Goal: Task Accomplishment & Management: Manage account settings

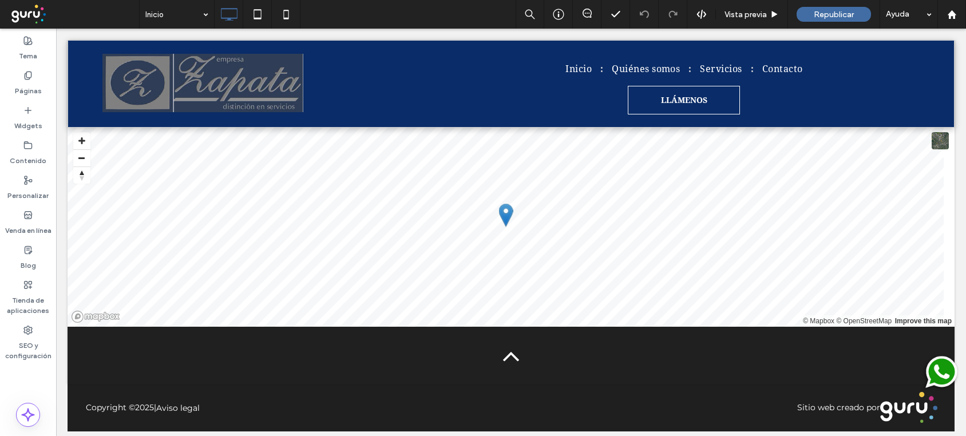
scroll to position [1543, 0]
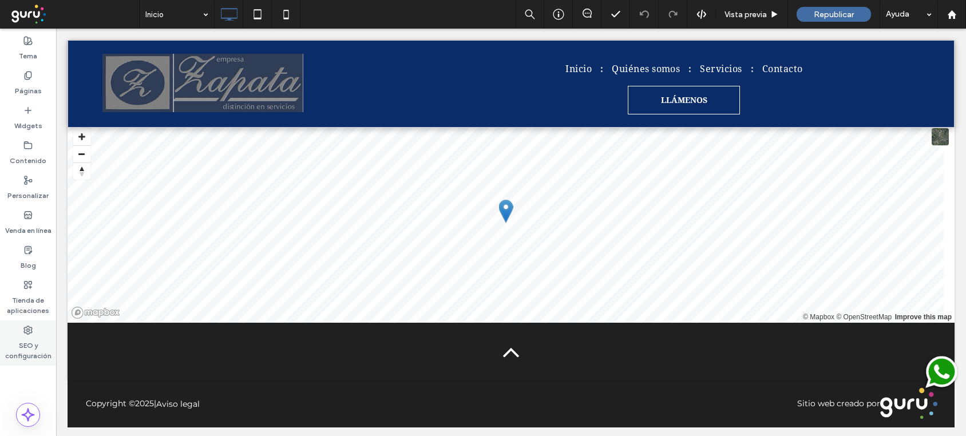
click at [29, 340] on label "SEO y configuración" at bounding box center [28, 348] width 56 height 26
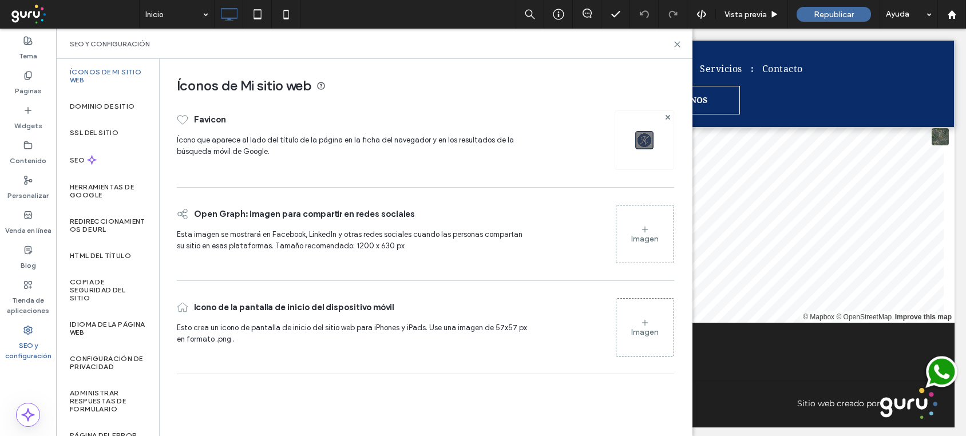
click at [25, 335] on label "SEO y configuración" at bounding box center [28, 348] width 56 height 26
click at [113, 253] on label "HTML del título" at bounding box center [100, 256] width 61 height 8
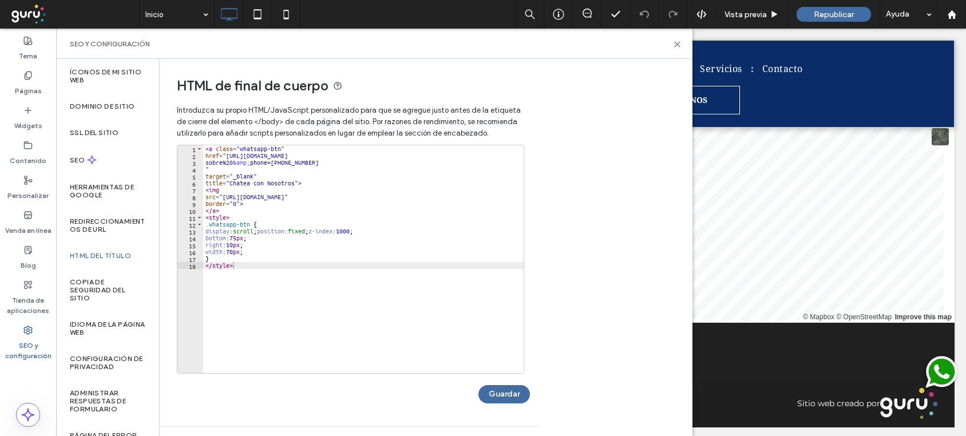
type textarea "********"
click at [246, 267] on div "< a class = "whatsapp-btn" href = "https://api.whatsapp.com/send?text=Buen%20dí…" at bounding box center [363, 266] width 320 height 242
paste textarea "**********"
type textarea "**********"
click at [514, 396] on button "Guardar" at bounding box center [504, 394] width 52 height 18
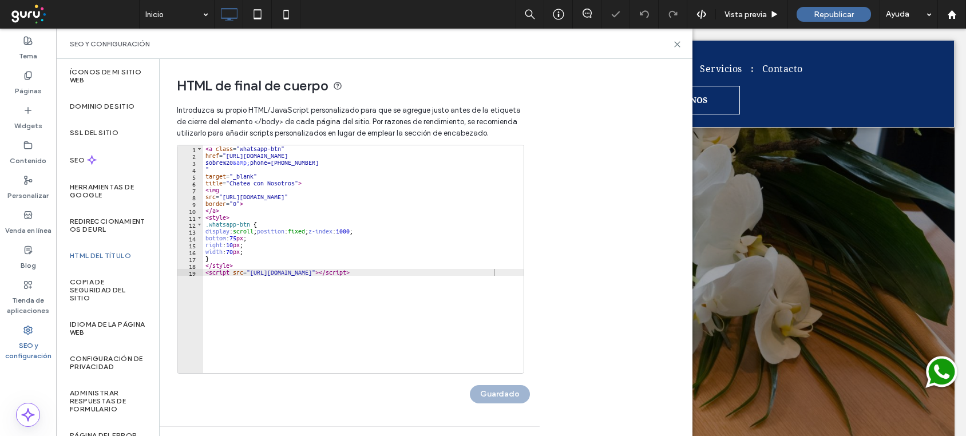
scroll to position [0, 0]
click at [675, 43] on icon at bounding box center [677, 44] width 9 height 9
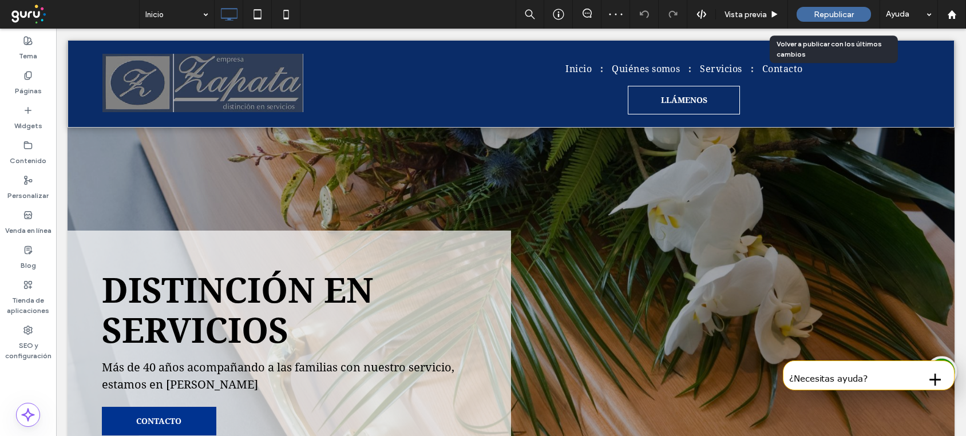
click at [831, 6] on div "Republicar" at bounding box center [834, 14] width 74 height 29
click at [830, 10] on span "Republicar" at bounding box center [834, 15] width 40 height 10
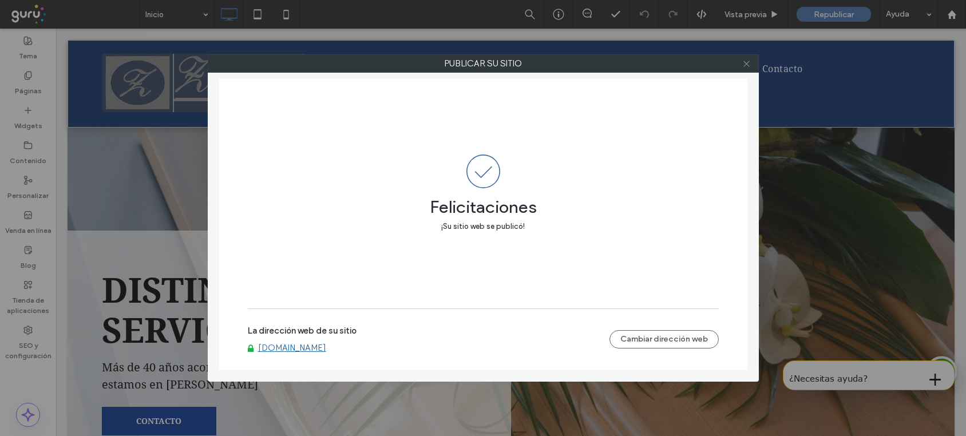
click at [746, 63] on icon at bounding box center [746, 64] width 9 height 9
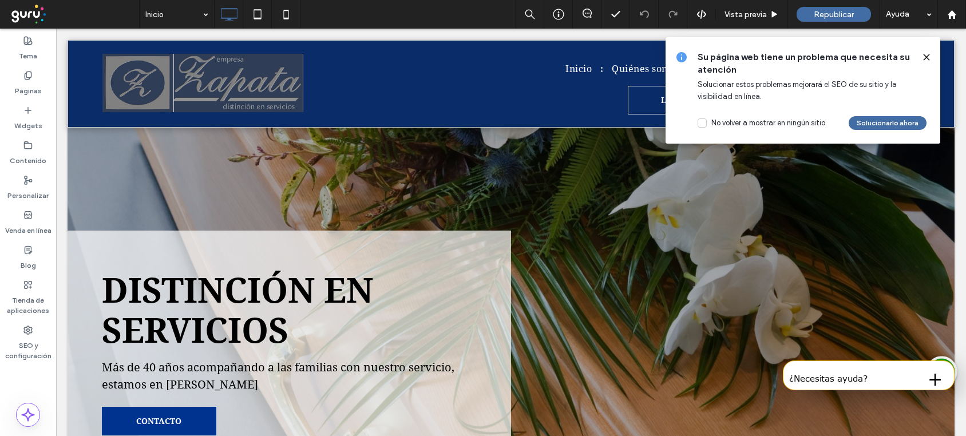
click at [923, 57] on div at bounding box center [922, 57] width 18 height 13
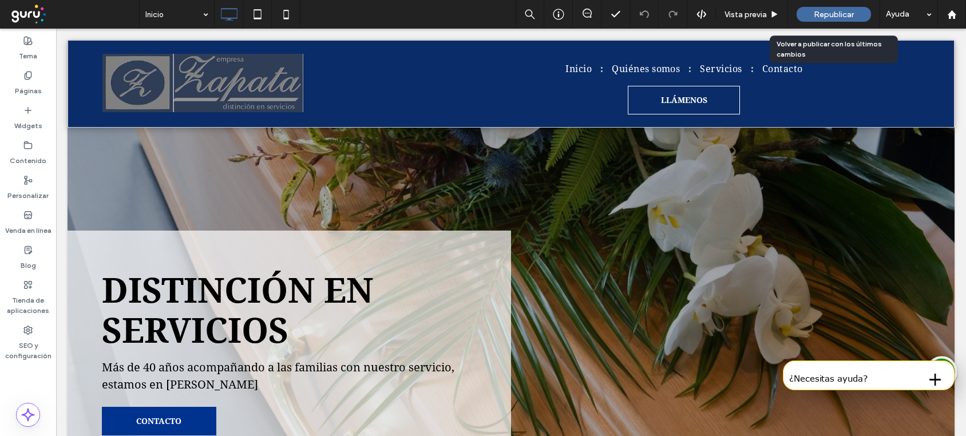
click at [821, 15] on span "Republicar" at bounding box center [834, 15] width 40 height 10
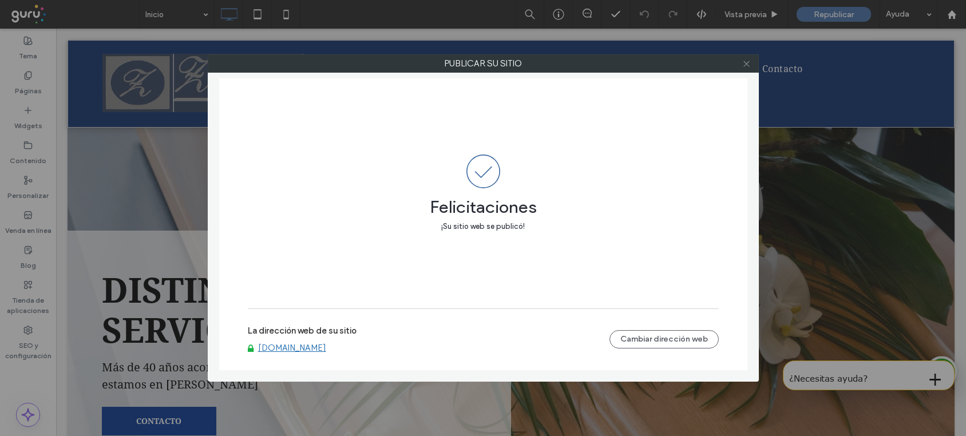
click at [746, 65] on icon at bounding box center [746, 64] width 9 height 9
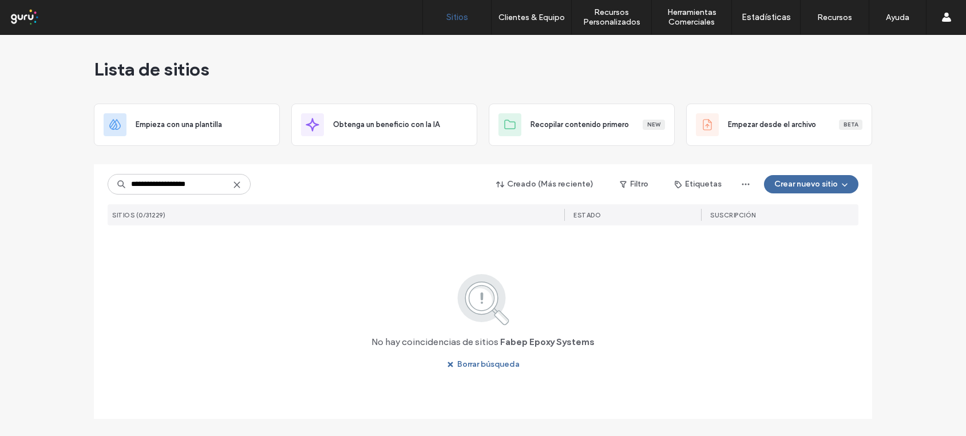
click at [175, 182] on input "**********" at bounding box center [179, 184] width 143 height 21
click at [179, 185] on input "**********" at bounding box center [179, 184] width 143 height 21
click at [154, 182] on input "**********" at bounding box center [179, 184] width 143 height 21
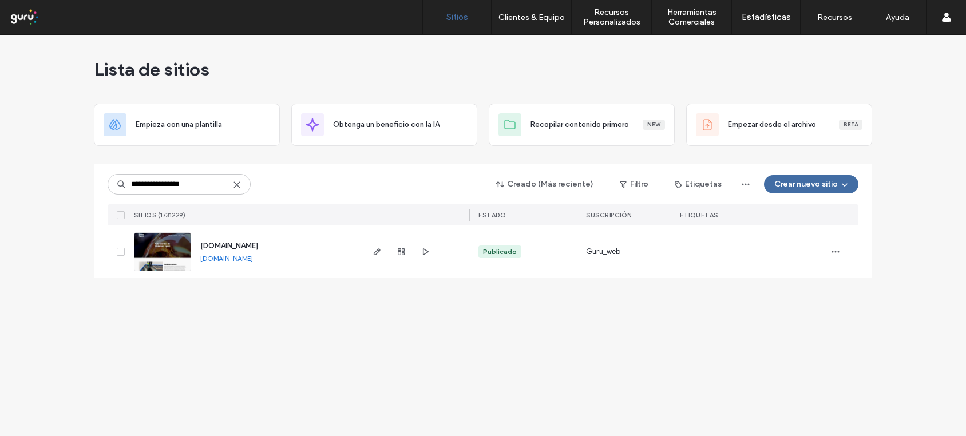
type input "**********"
click at [171, 247] on img at bounding box center [162, 272] width 56 height 78
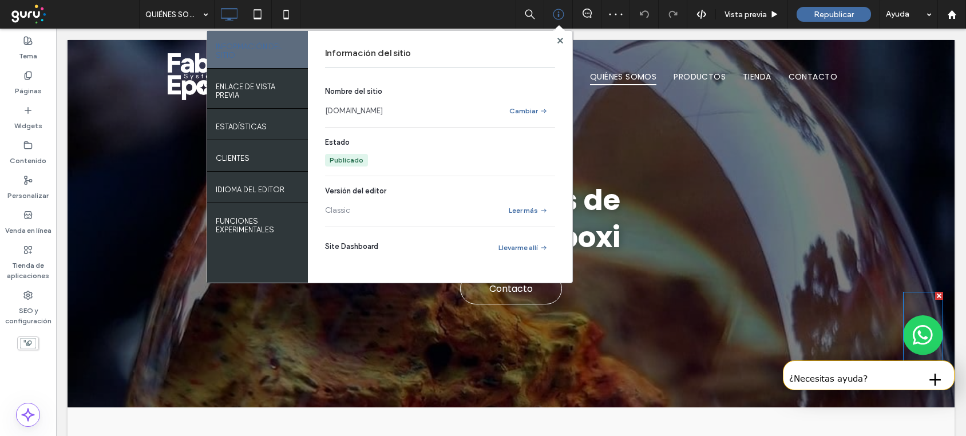
click at [903, 337] on img at bounding box center [923, 335] width 40 height 87
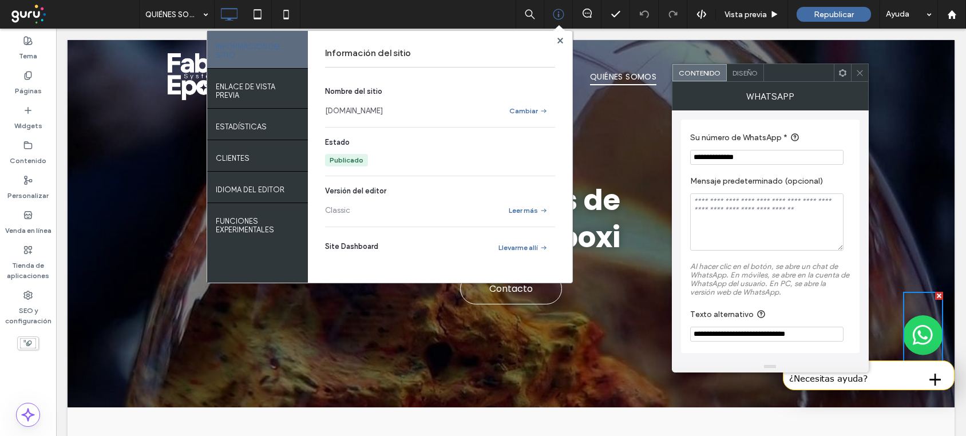
drag, startPoint x: 817, startPoint y: 185, endPoint x: 587, endPoint y: 152, distance: 232.5
click at [562, 40] on icon at bounding box center [560, 41] width 6 height 6
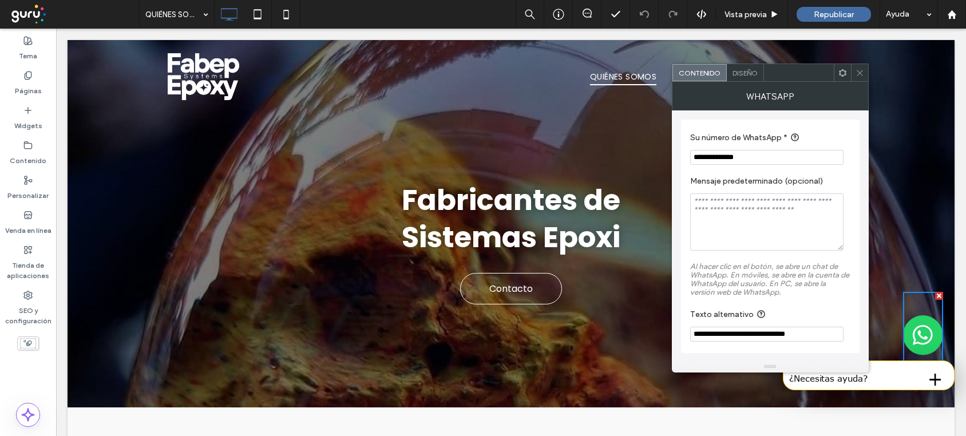
click at [860, 72] on icon at bounding box center [860, 73] width 9 height 9
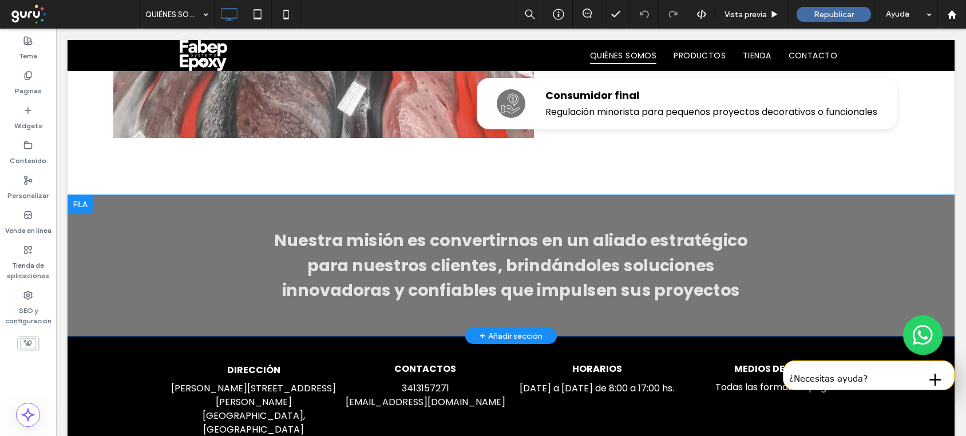
scroll to position [1374, 0]
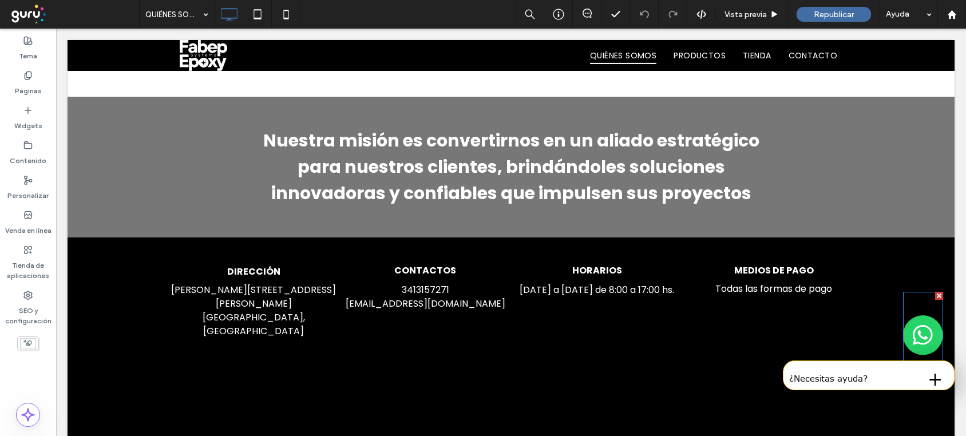
click at [908, 342] on img at bounding box center [923, 335] width 40 height 87
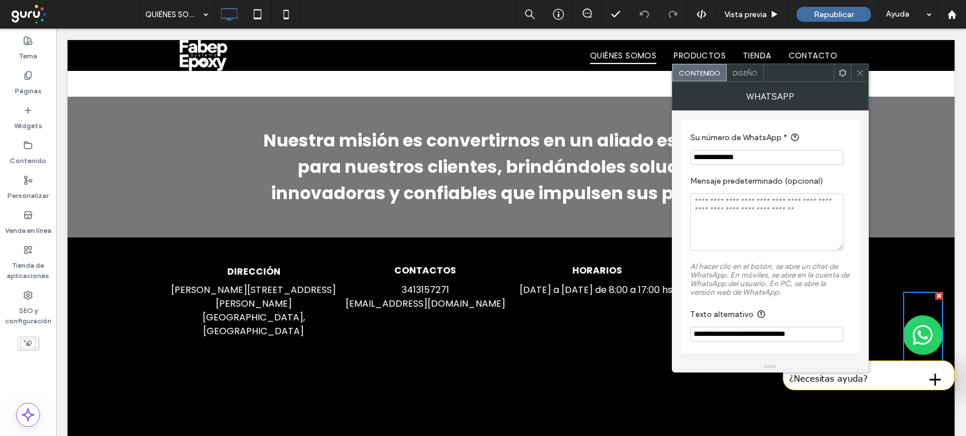
click at [746, 69] on span "Diseño" at bounding box center [745, 73] width 25 height 9
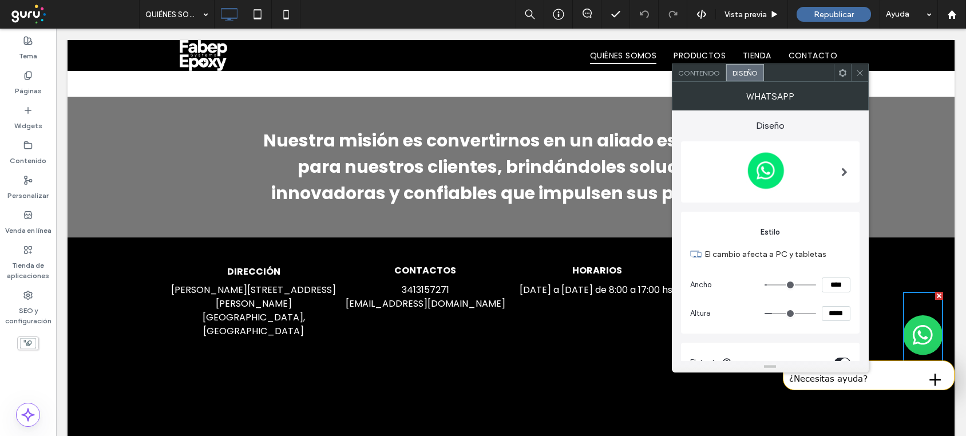
click at [862, 75] on use at bounding box center [860, 73] width 6 height 6
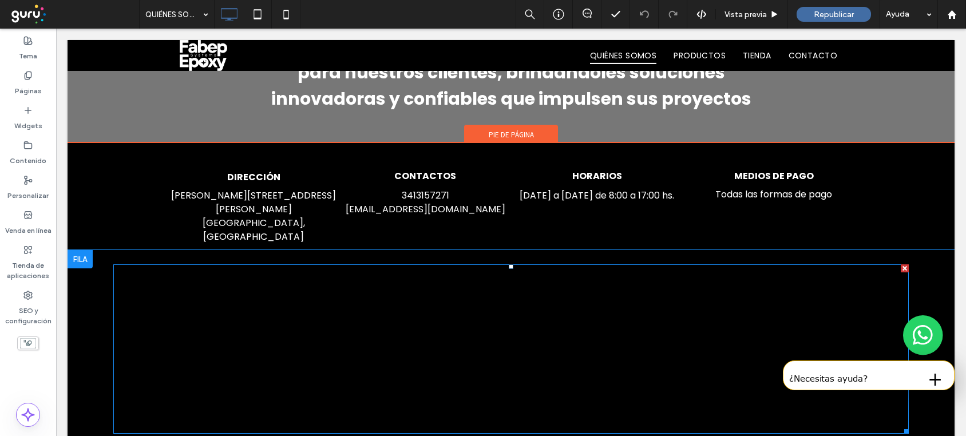
scroll to position [1380, 0]
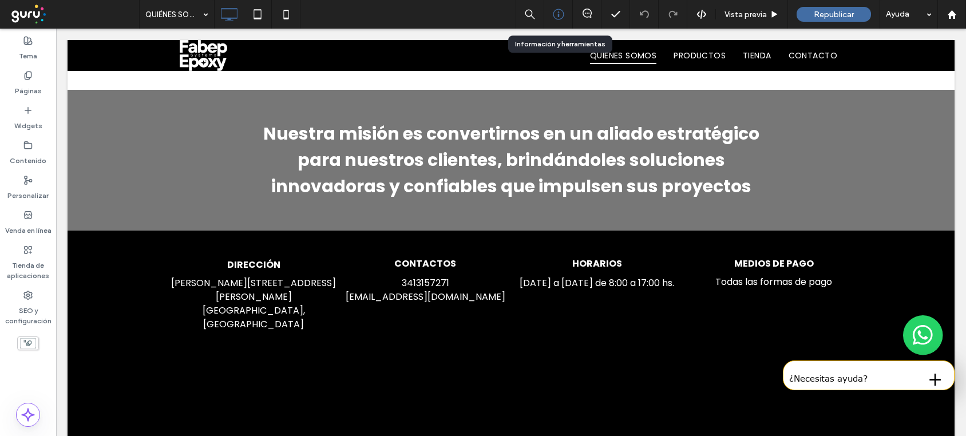
click at [558, 16] on use at bounding box center [558, 14] width 11 height 11
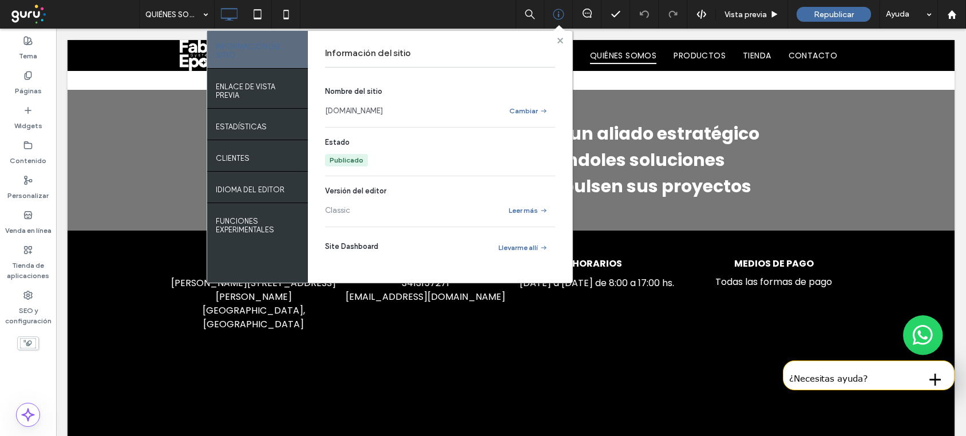
click at [559, 39] on use at bounding box center [560, 40] width 6 height 6
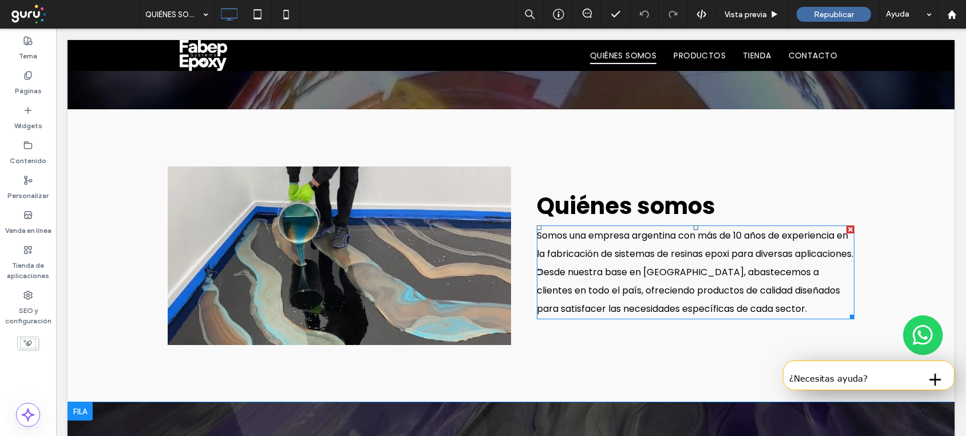
scroll to position [389, 0]
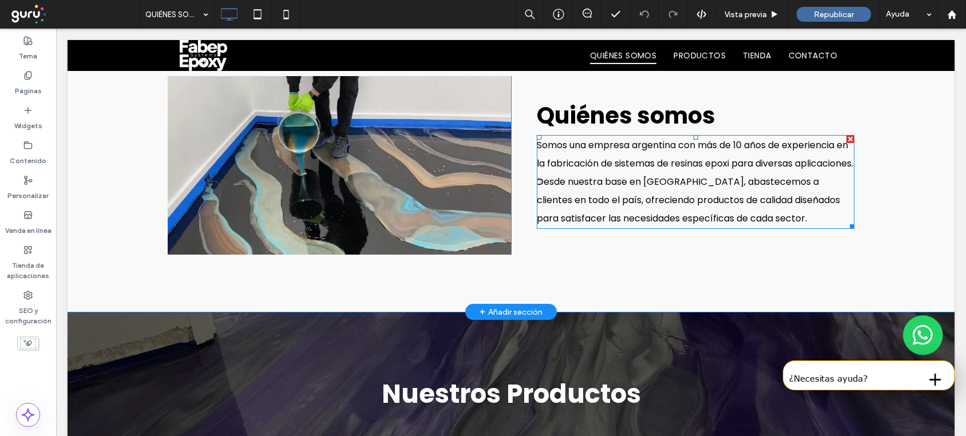
click at [761, 205] on span "Somos una empresa argentina con más de 10 años de experiencia en la fabricación…" at bounding box center [695, 181] width 316 height 86
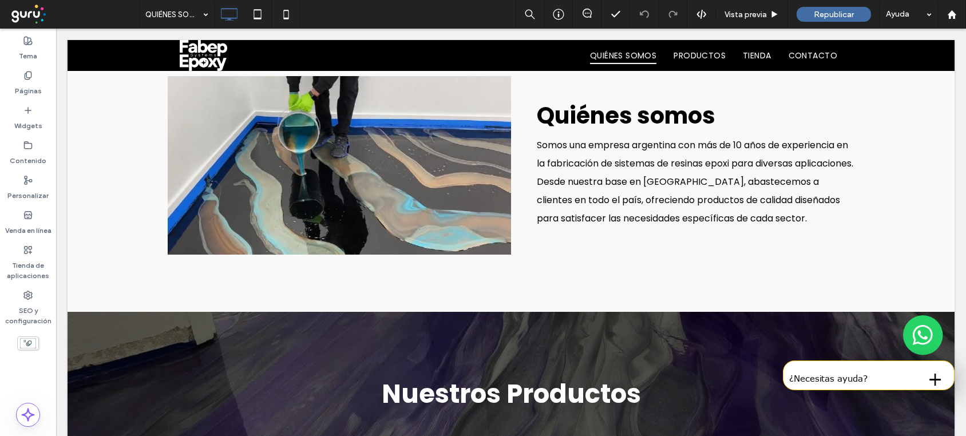
click at [818, 217] on p "Somos una empresa argentina con más de 10 años de experiencia en la fabricación…" at bounding box center [696, 182] width 318 height 92
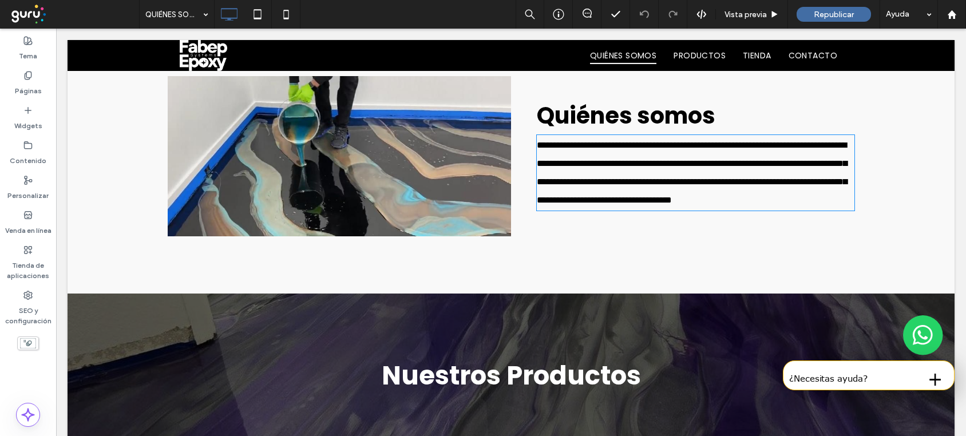
type input "*******"
type input "**"
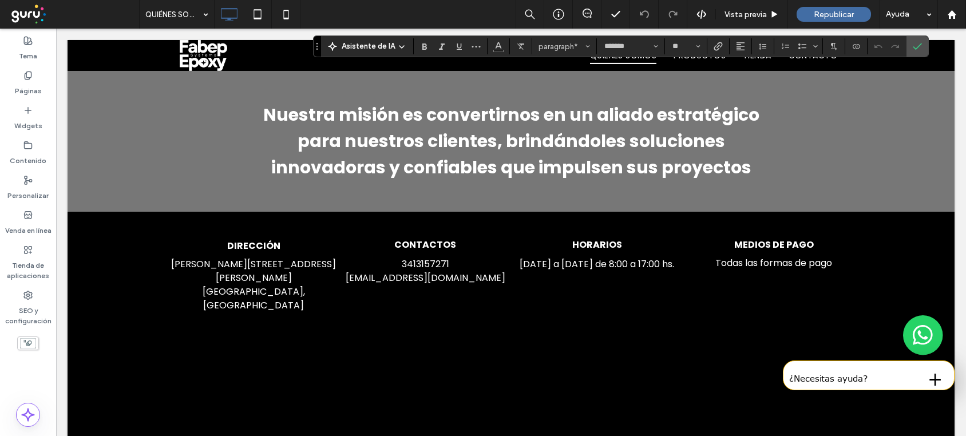
scroll to position [1380, 0]
click at [34, 116] on label "Widgets" at bounding box center [28, 123] width 28 height 16
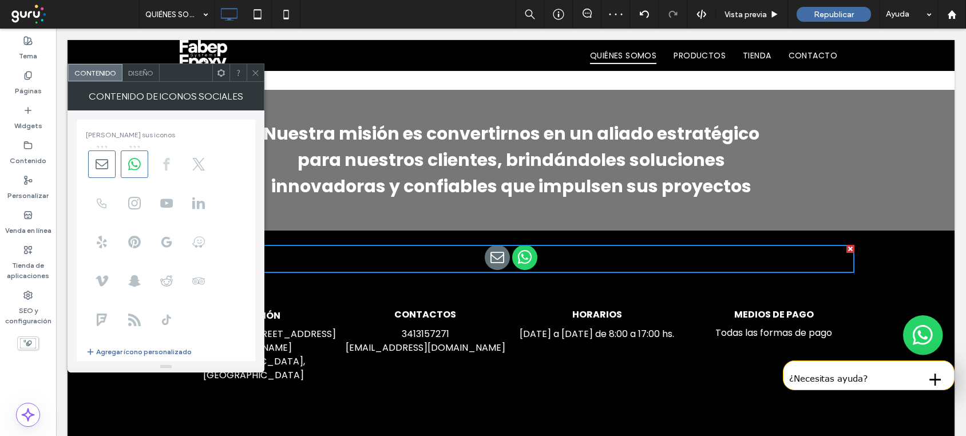
click at [164, 165] on icon at bounding box center [166, 164] width 13 height 13
click at [128, 204] on use at bounding box center [134, 203] width 13 height 13
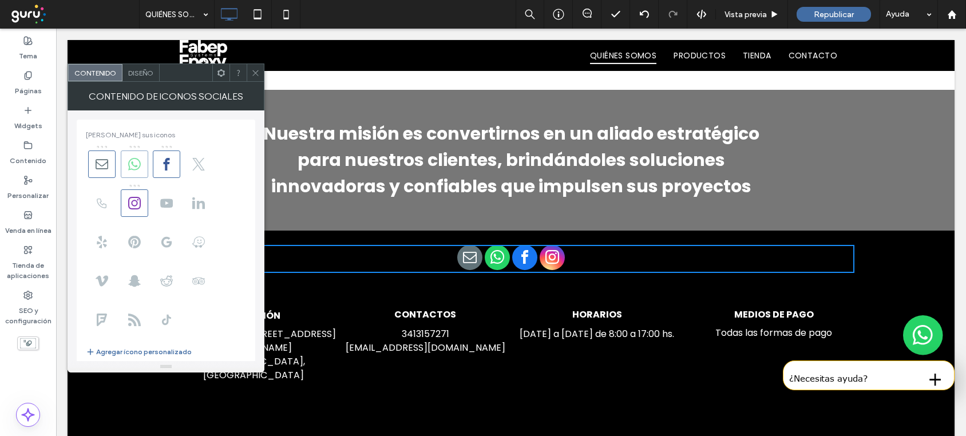
click at [130, 160] on use at bounding box center [134, 164] width 13 height 13
click at [108, 162] on span at bounding box center [101, 164] width 27 height 27
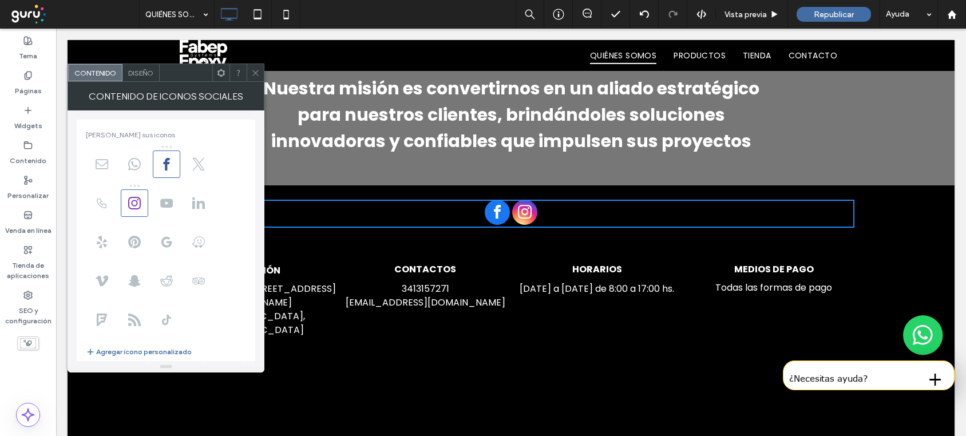
scroll to position [1450, 0]
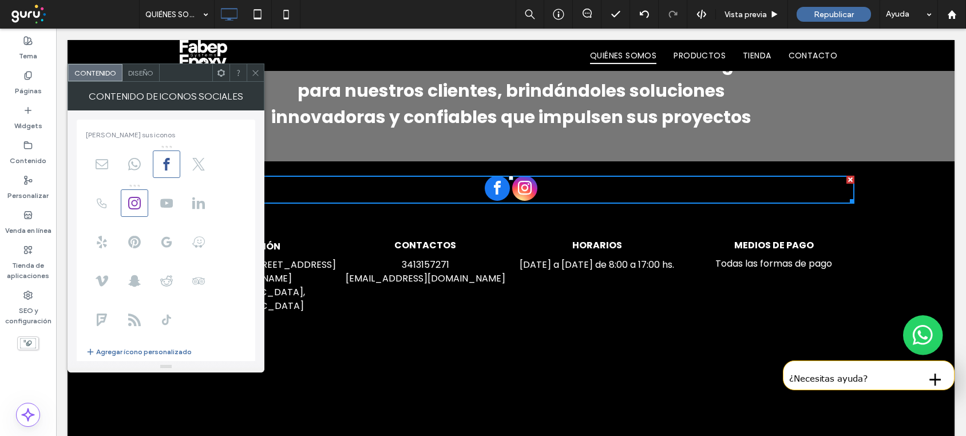
click at [128, 68] on div "Diseño" at bounding box center [140, 72] width 37 height 17
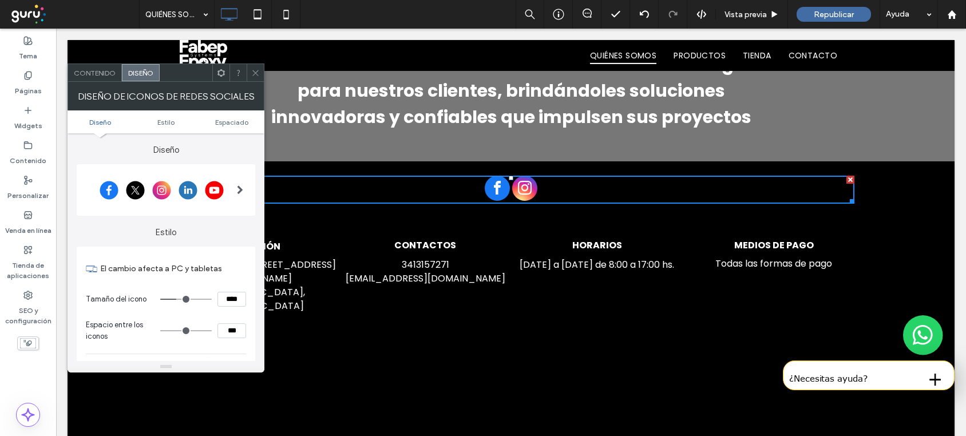
click at [241, 182] on span at bounding box center [240, 190] width 6 height 29
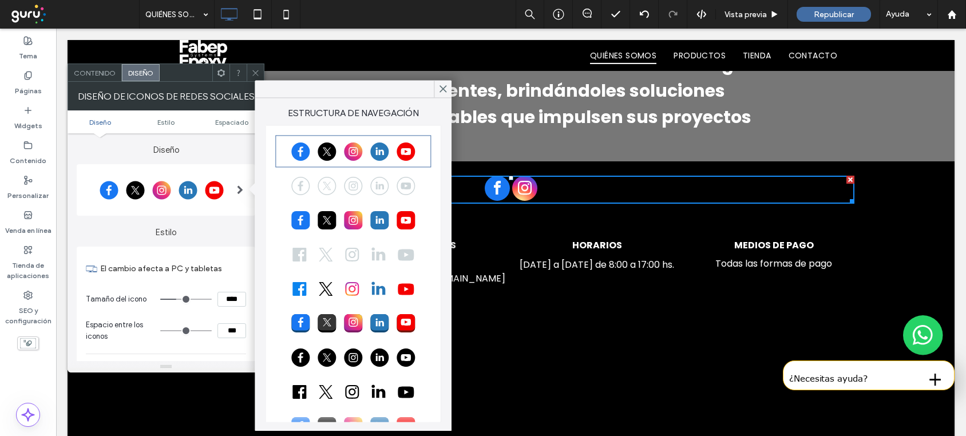
click at [357, 358] on div at bounding box center [353, 357] width 152 height 29
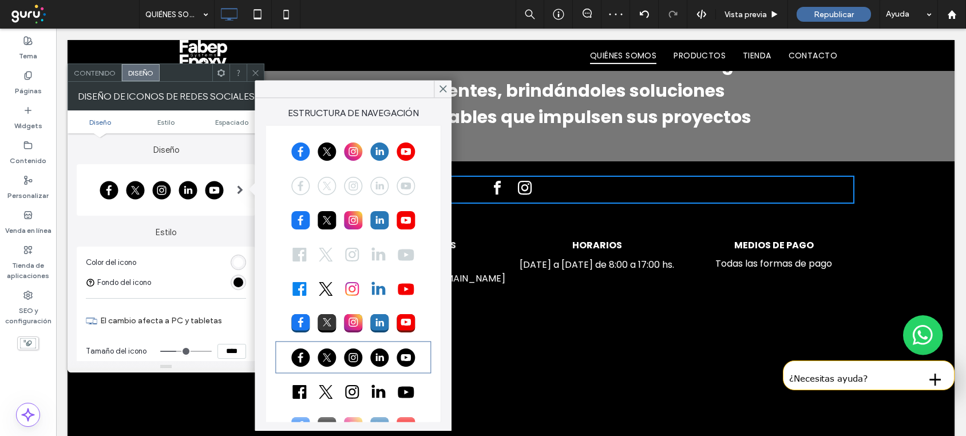
click at [370, 383] on div at bounding box center [353, 391] width 152 height 29
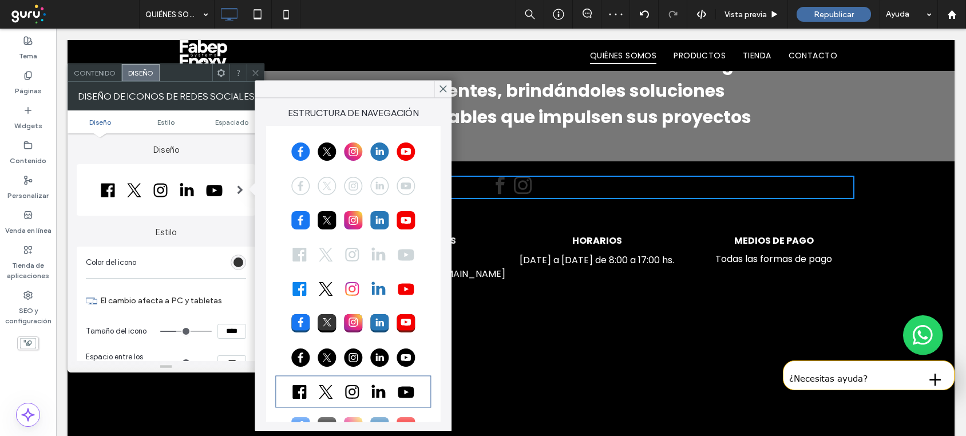
click at [333, 250] on div at bounding box center [353, 254] width 152 height 29
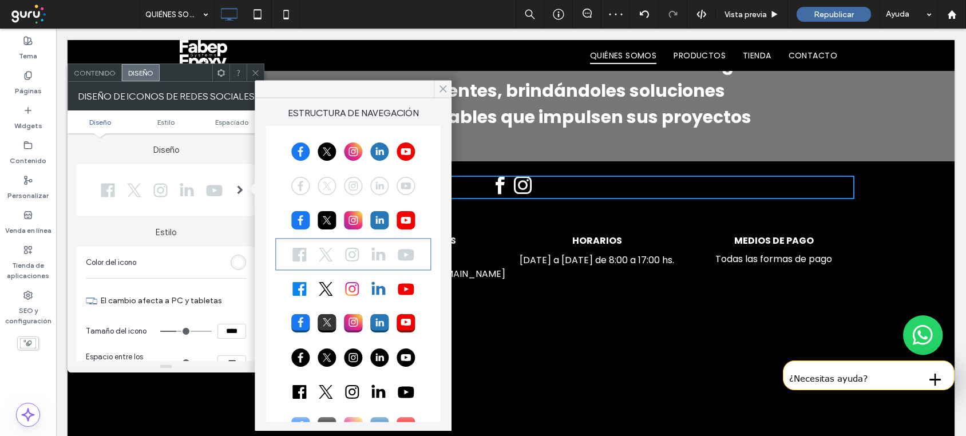
click at [440, 88] on icon at bounding box center [443, 89] width 10 height 10
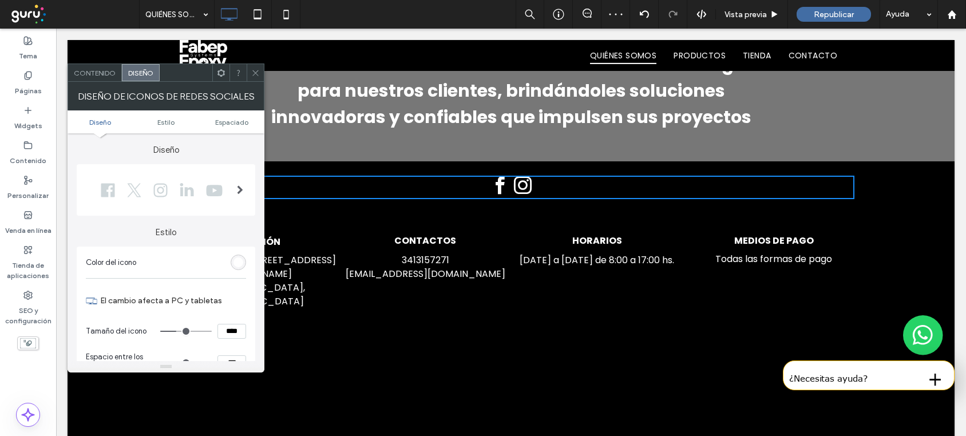
click at [252, 72] on icon at bounding box center [255, 73] width 9 height 9
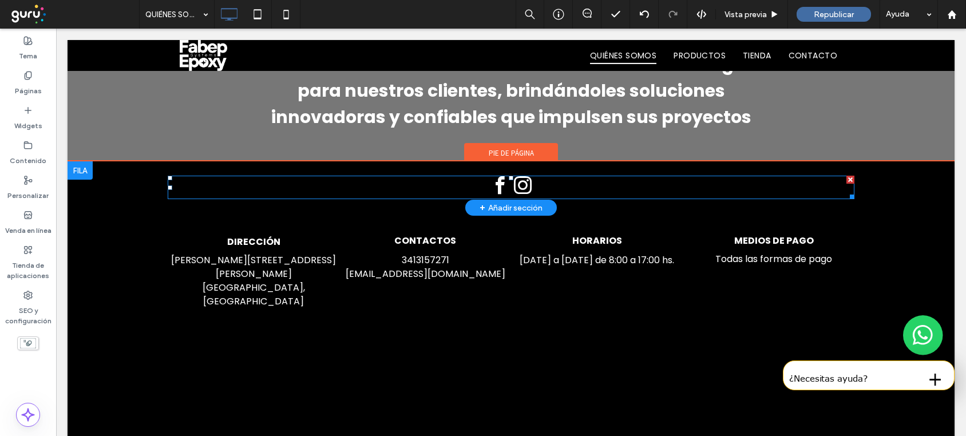
click at [512, 185] on span "instagram" at bounding box center [522, 186] width 21 height 21
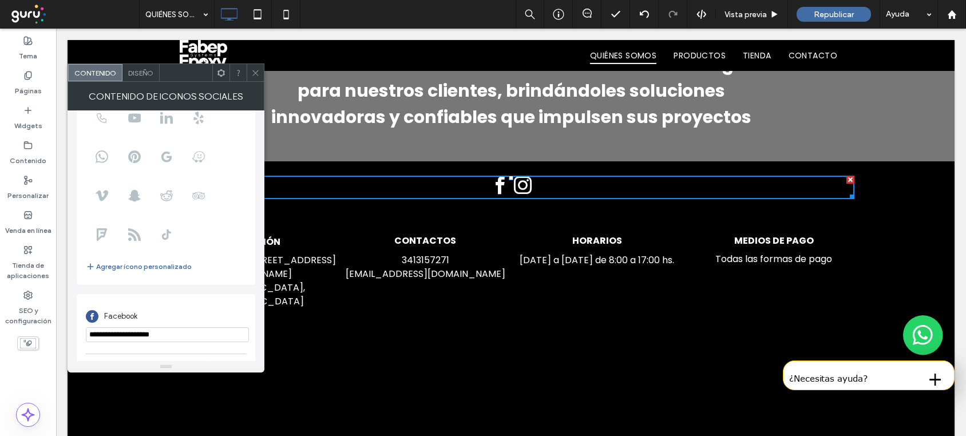
scroll to position [140, 0]
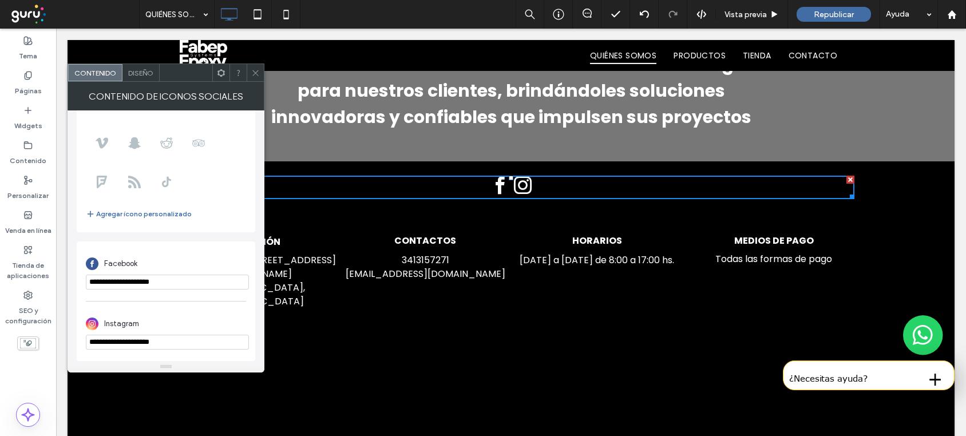
drag, startPoint x: 261, startPoint y: 310, endPoint x: 61, endPoint y: 282, distance: 202.3
paste input "**********"
type input "**********"
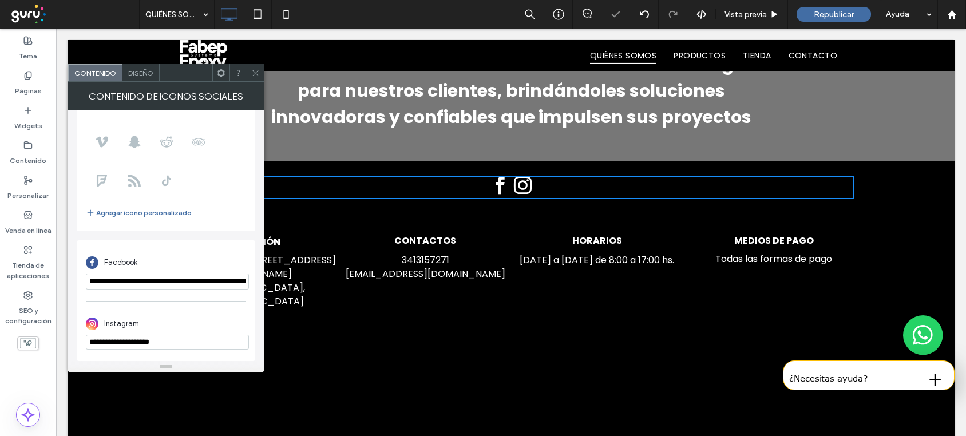
drag, startPoint x: 183, startPoint y: 339, endPoint x: 37, endPoint y: 339, distance: 145.9
click at [37, 339] on body ".wqwq-1{fill:#231f20;} .cls-1q, .cls-2q { fill-rule: evenodd; } .cls-2q { fill:…" at bounding box center [483, 218] width 966 height 436
paste input "**********"
type input "**********"
drag, startPoint x: 261, startPoint y: 77, endPoint x: 211, endPoint y: 46, distance: 58.3
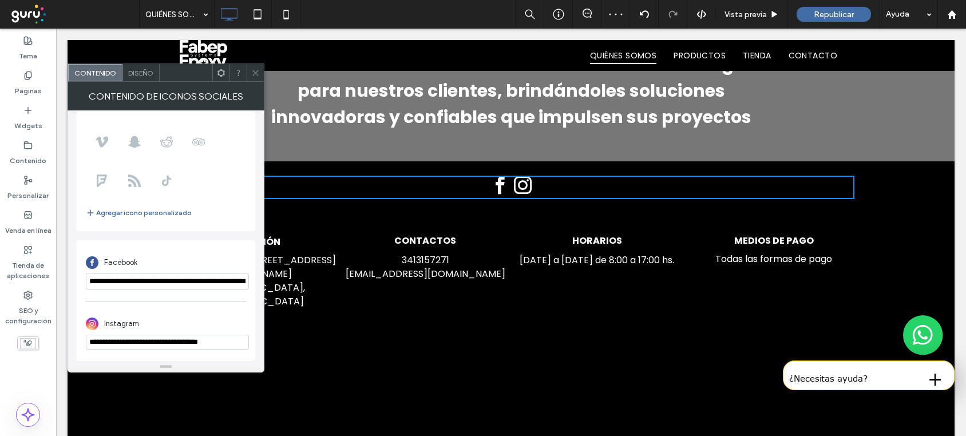
click at [261, 77] on div at bounding box center [255, 72] width 17 height 17
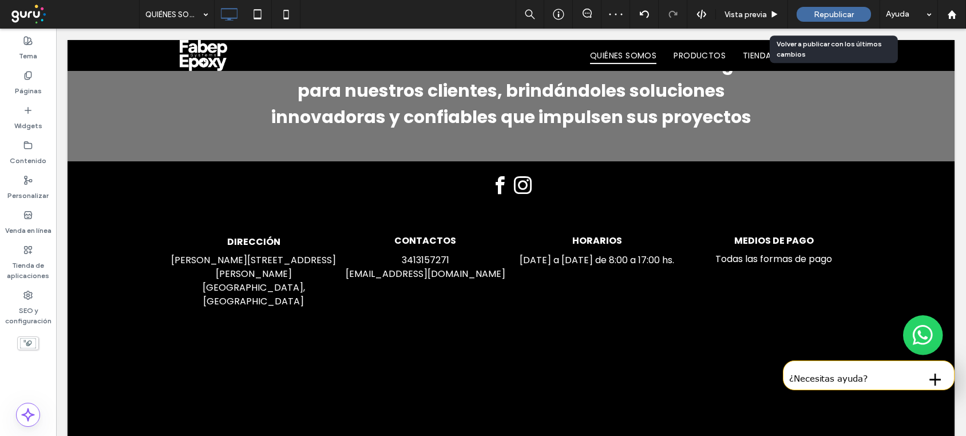
click at [822, 15] on span "Republicar" at bounding box center [834, 15] width 40 height 10
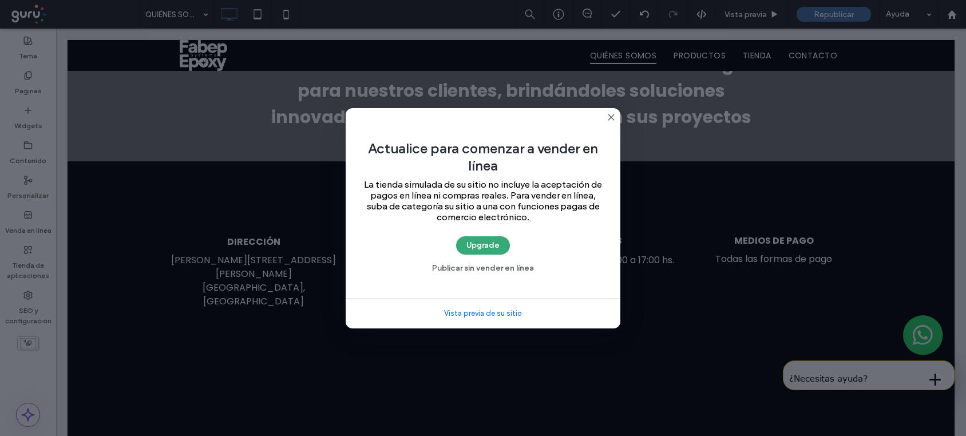
click at [611, 118] on icon at bounding box center [611, 117] width 9 height 9
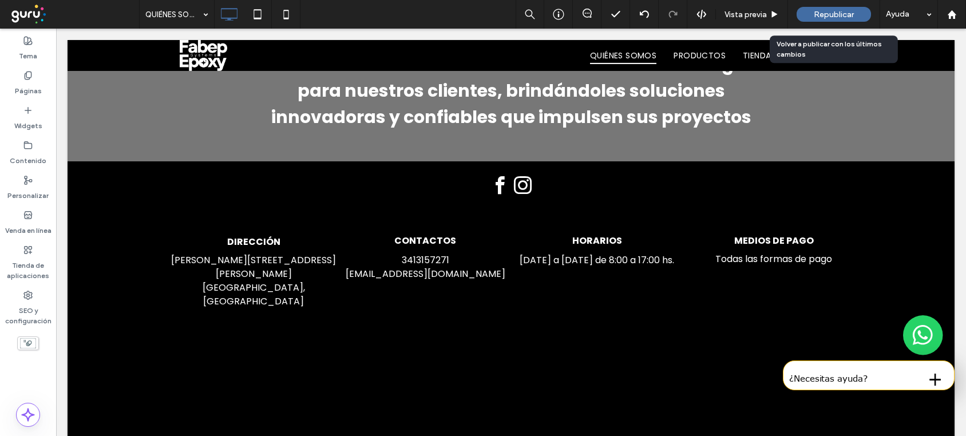
click at [822, 15] on span "Republicar" at bounding box center [834, 15] width 40 height 10
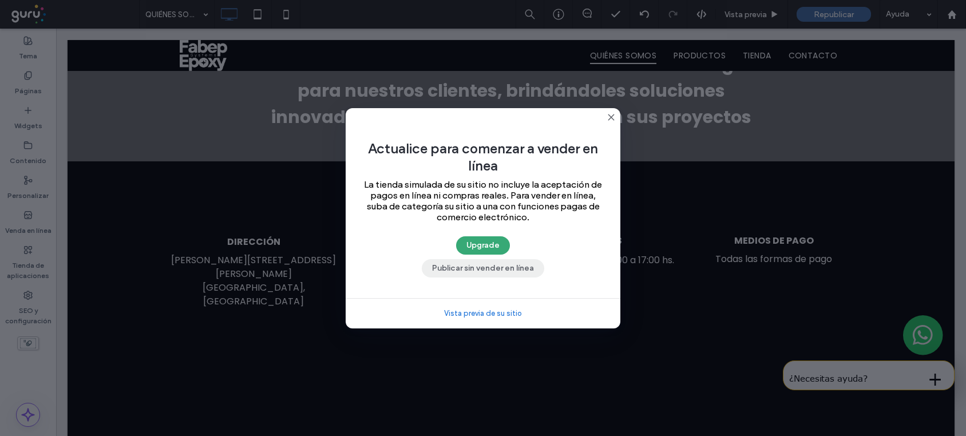
click at [508, 262] on button "Publicar sin vender en línea" at bounding box center [483, 268] width 122 height 18
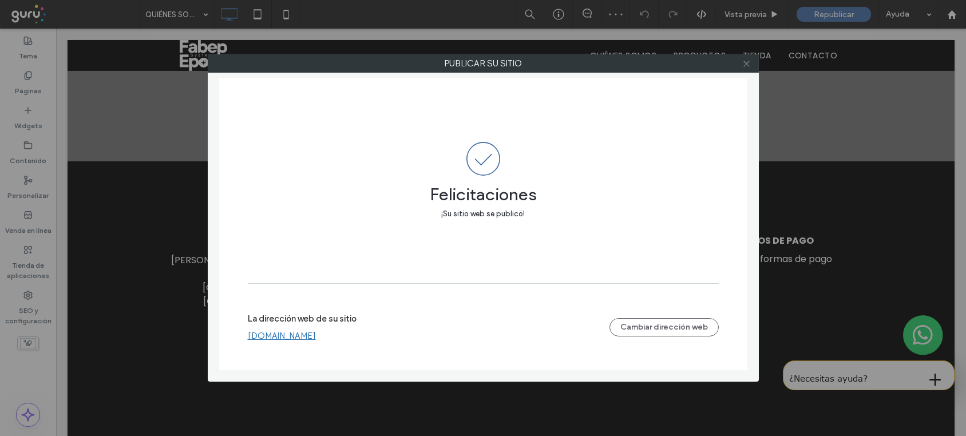
click at [746, 68] on span at bounding box center [746, 63] width 9 height 17
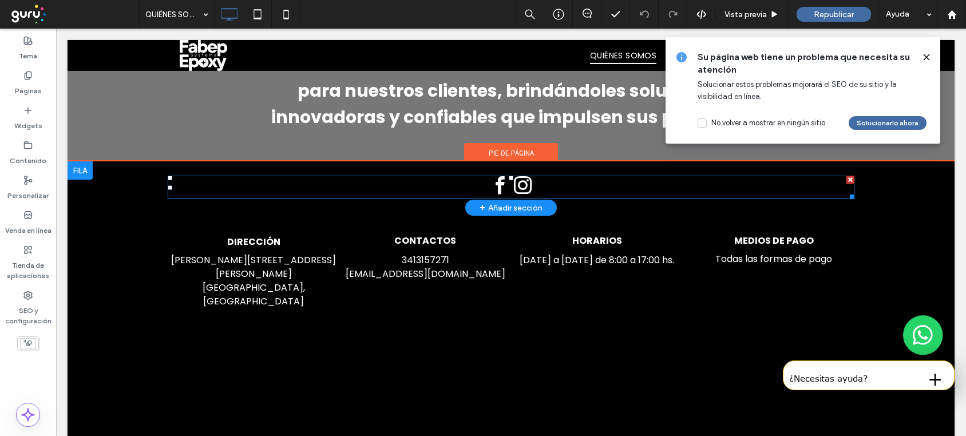
click at [468, 192] on div at bounding box center [511, 187] width 687 height 23
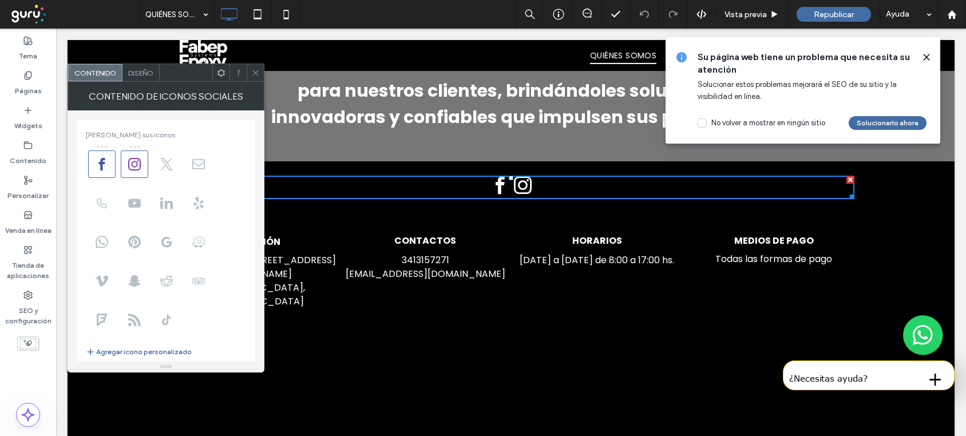
click at [144, 76] on div "Diseño" at bounding box center [140, 72] width 37 height 17
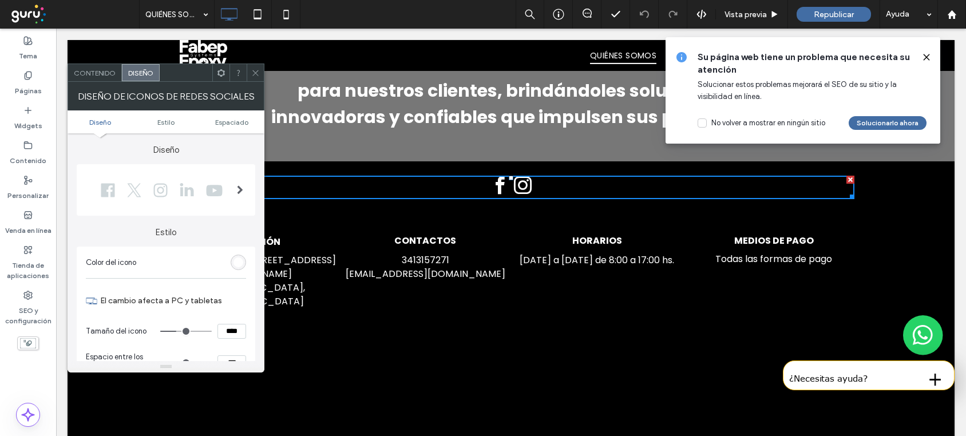
click at [169, 191] on div at bounding box center [162, 190] width 152 height 29
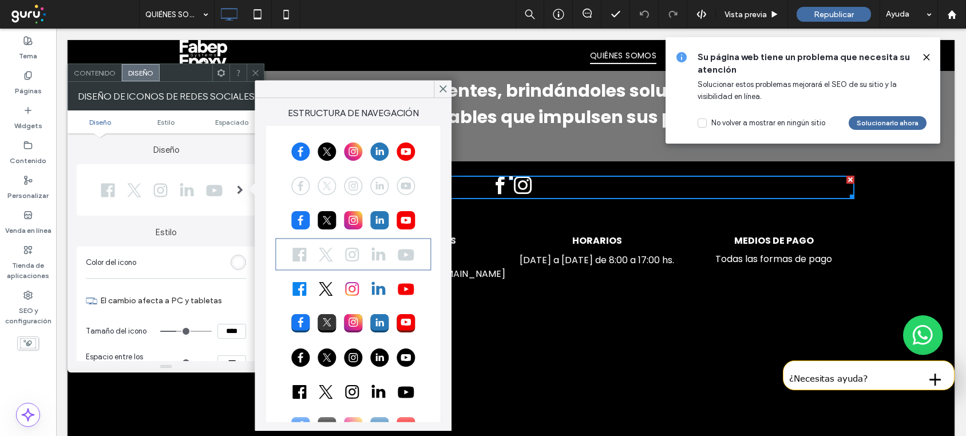
click at [363, 292] on div at bounding box center [353, 288] width 152 height 29
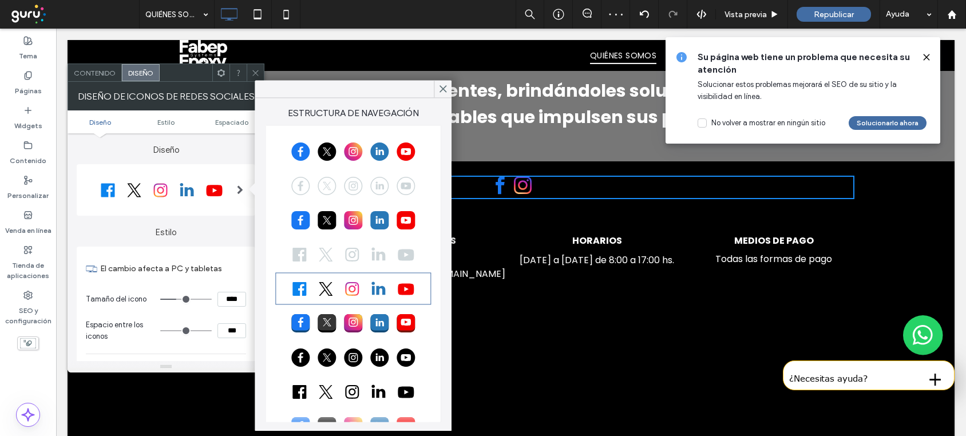
click at [352, 322] on div at bounding box center [353, 322] width 152 height 29
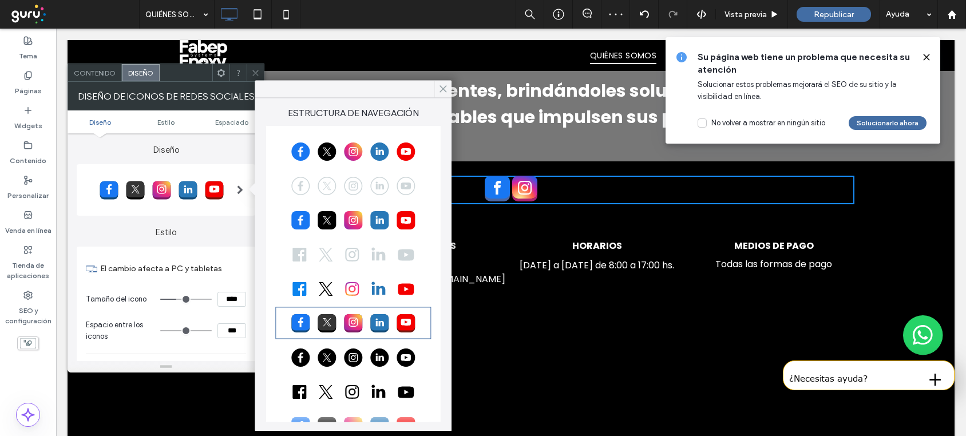
drag, startPoint x: 442, startPoint y: 87, endPoint x: 331, endPoint y: 82, distance: 111.1
click at [442, 87] on use at bounding box center [443, 89] width 6 height 6
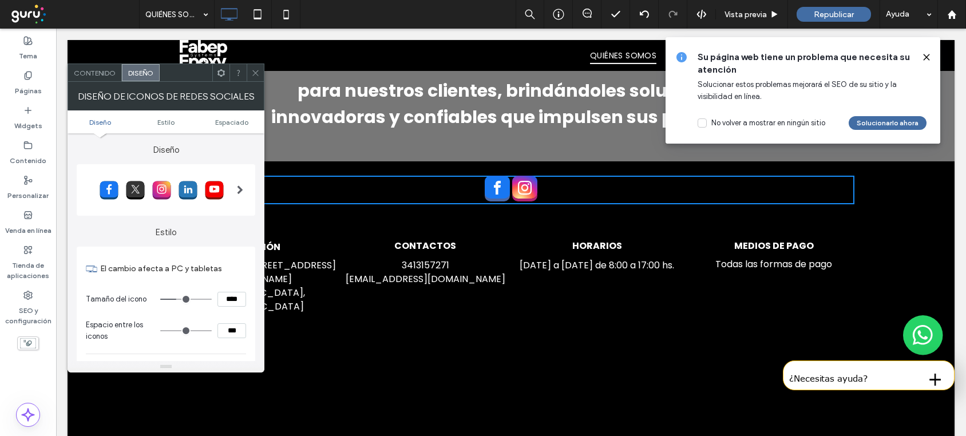
click at [256, 69] on icon at bounding box center [255, 73] width 9 height 9
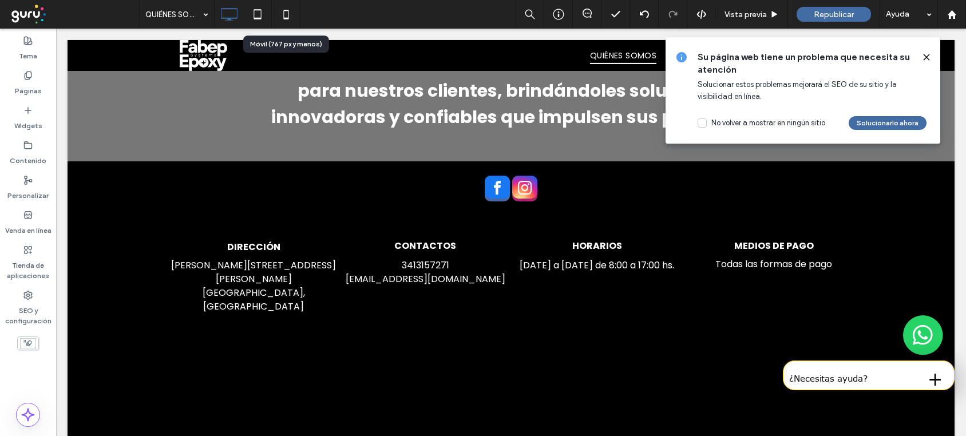
drag, startPoint x: 283, startPoint y: 15, endPoint x: 294, endPoint y: 18, distance: 10.6
click at [283, 15] on icon at bounding box center [286, 14] width 23 height 23
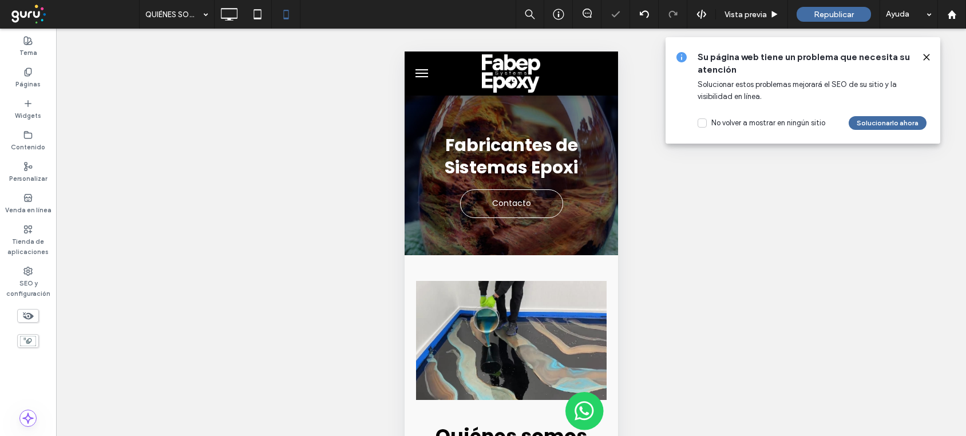
click at [925, 58] on use at bounding box center [926, 56] width 5 height 5
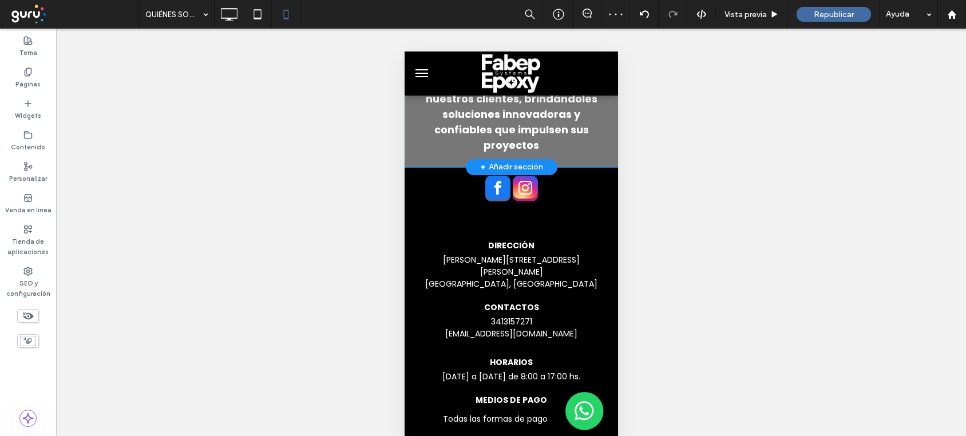
scroll to position [1908, 0]
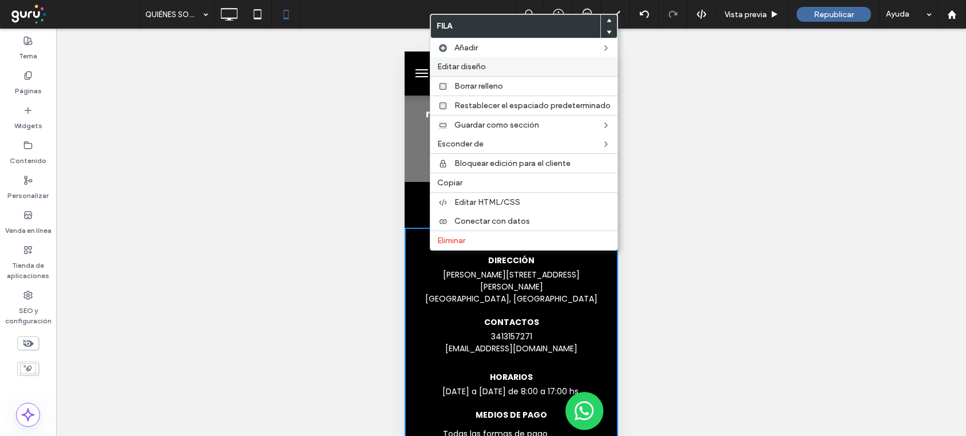
click at [503, 66] on label "Editar diseño" at bounding box center [523, 67] width 173 height 10
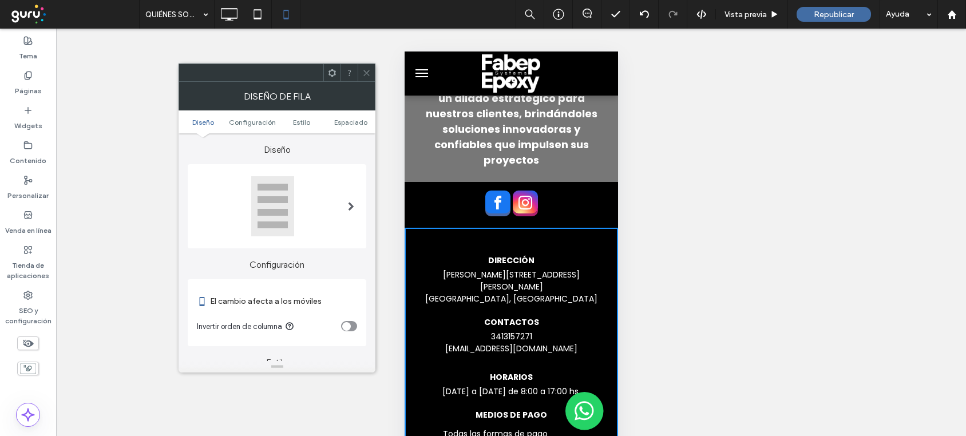
click at [368, 80] on span at bounding box center [366, 72] width 9 height 17
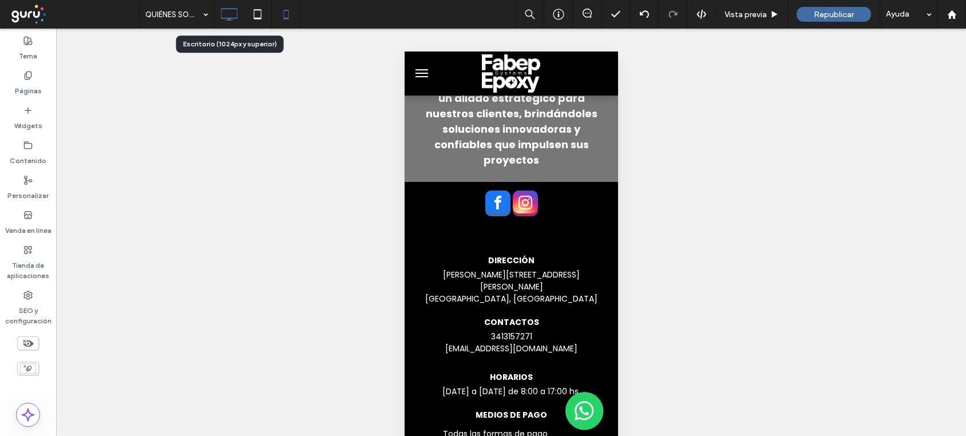
click at [229, 8] on use at bounding box center [229, 14] width 17 height 13
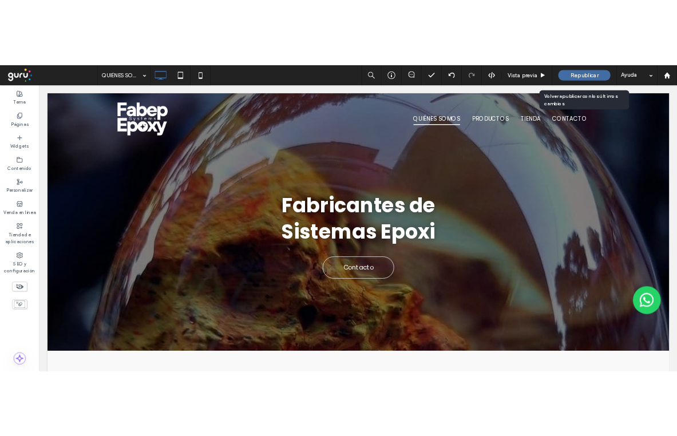
scroll to position [0, 0]
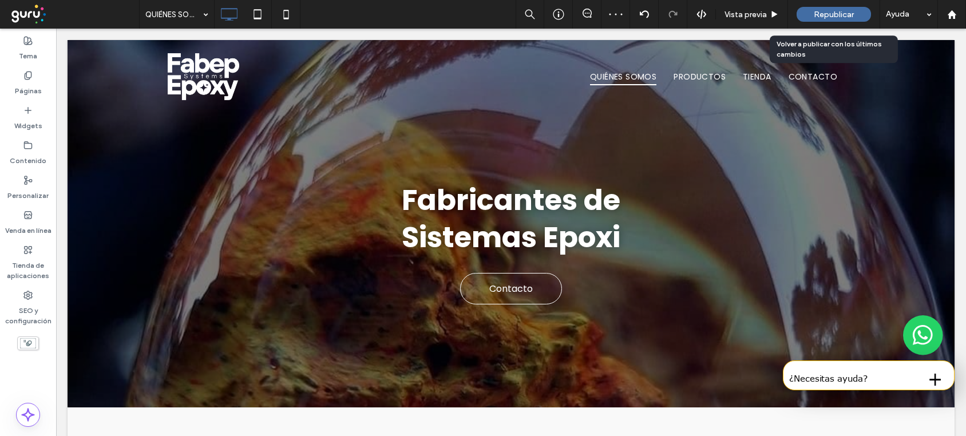
click at [833, 13] on span "Republicar" at bounding box center [834, 15] width 40 height 10
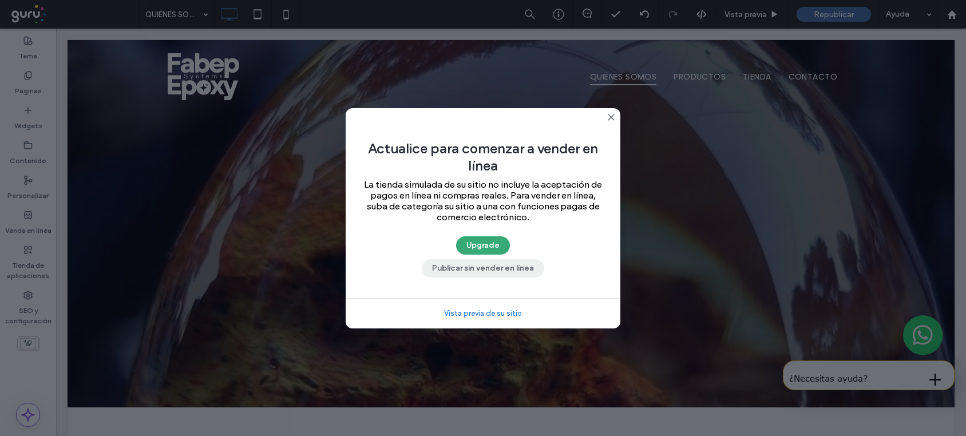
drag, startPoint x: 470, startPoint y: 268, endPoint x: 662, endPoint y: 326, distance: 201.0
click at [470, 268] on button "Publicar sin vender en línea" at bounding box center [483, 268] width 122 height 18
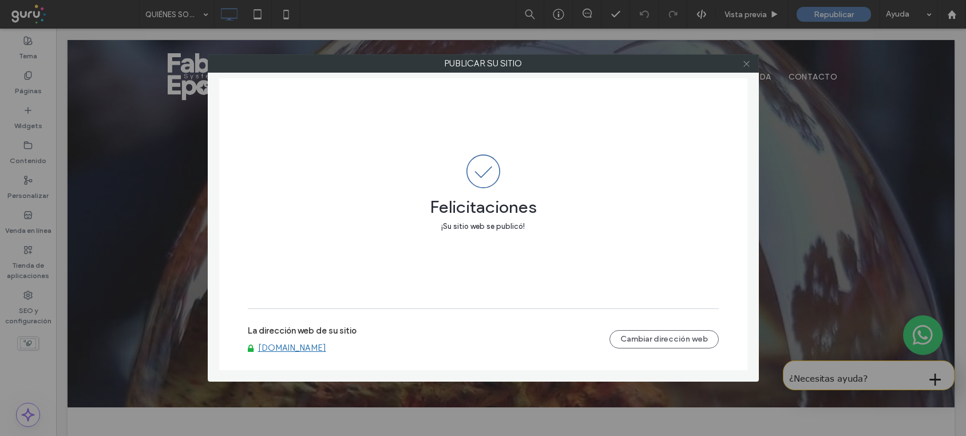
click at [745, 64] on icon at bounding box center [746, 64] width 9 height 9
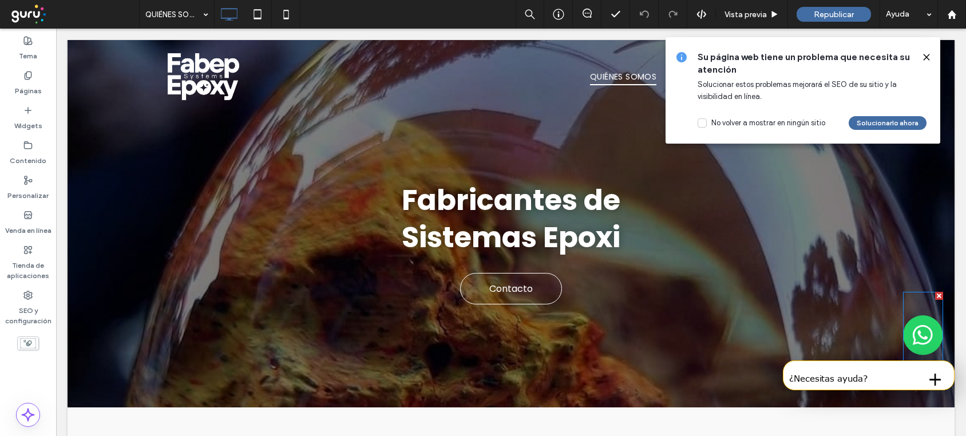
click at [908, 338] on img at bounding box center [923, 335] width 40 height 87
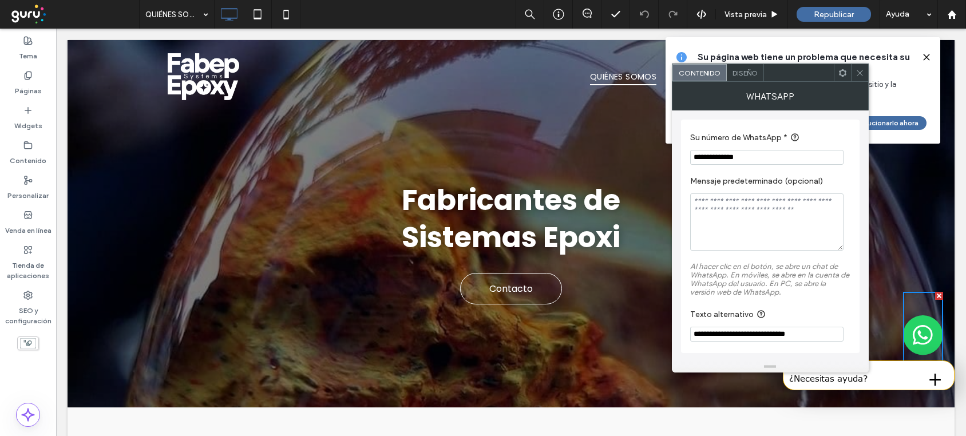
drag, startPoint x: 775, startPoint y: 163, endPoint x: 699, endPoint y: 159, distance: 76.8
click at [699, 159] on input "**********" at bounding box center [766, 157] width 153 height 15
click at [860, 71] on icon at bounding box center [860, 73] width 9 height 9
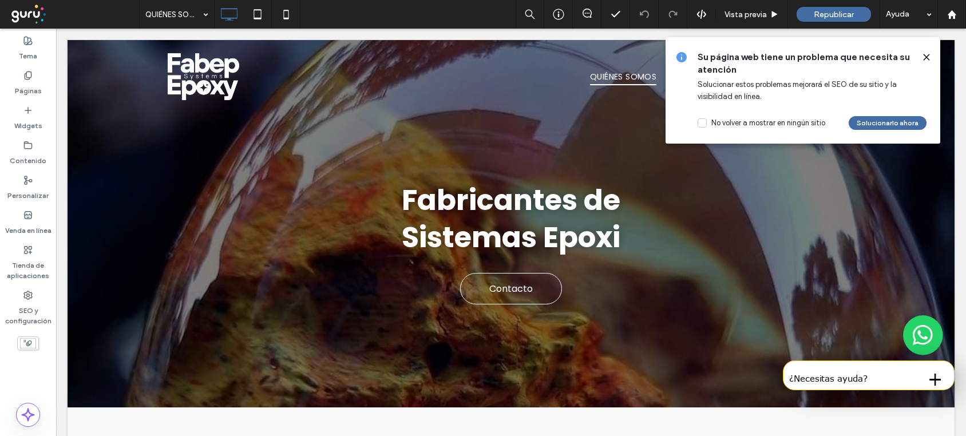
click at [929, 55] on icon at bounding box center [926, 57] width 9 height 9
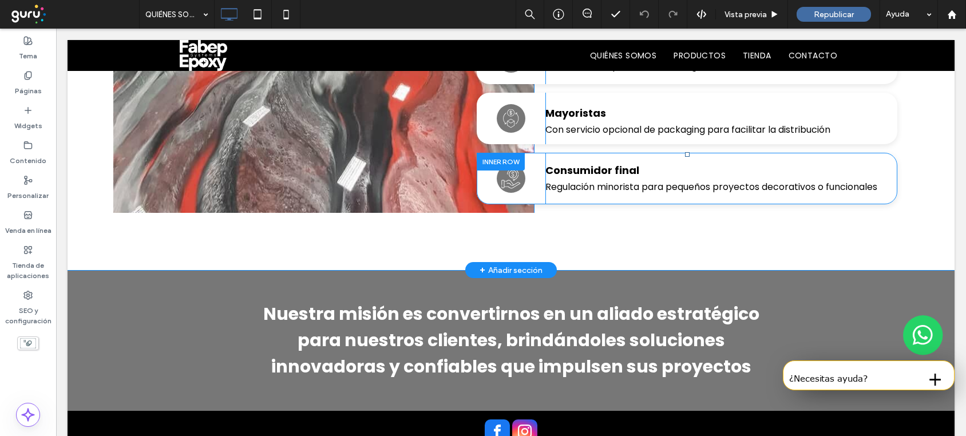
scroll to position [1374, 0]
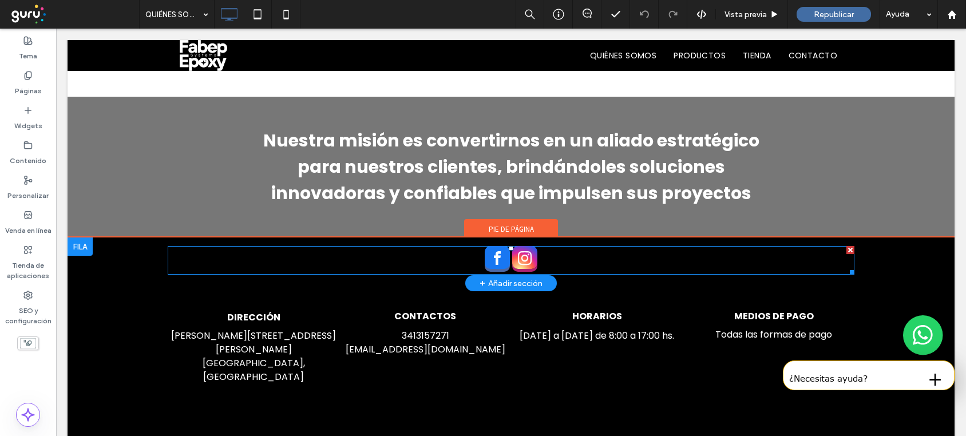
click at [546, 265] on div at bounding box center [511, 260] width 687 height 29
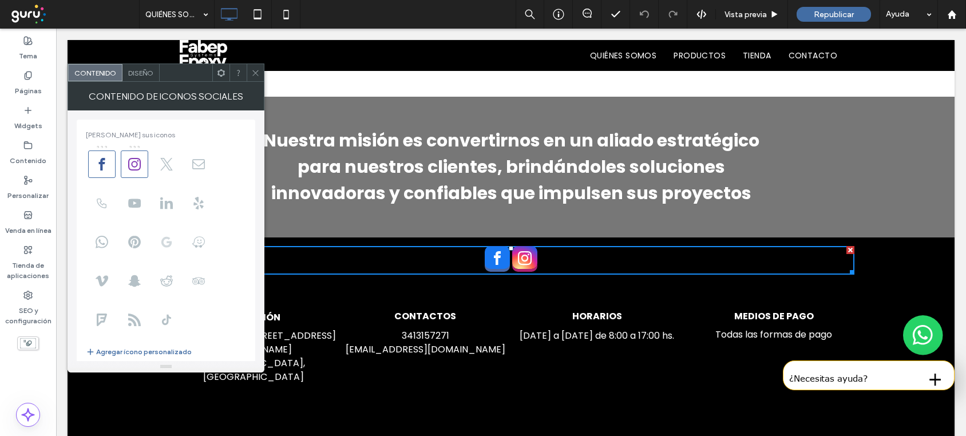
click at [164, 245] on use at bounding box center [166, 242] width 10 height 11
click at [532, 263] on span "google_my_business" at bounding box center [538, 257] width 25 height 23
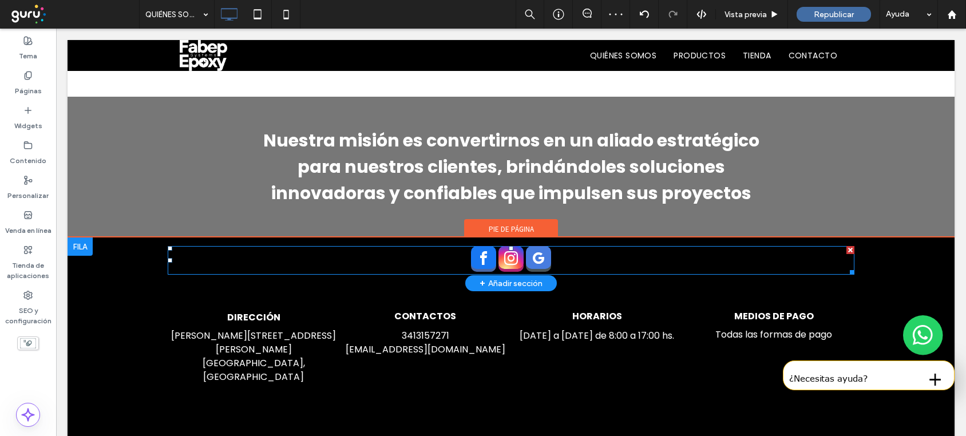
click at [532, 263] on span "google_my_business" at bounding box center [538, 257] width 25 height 23
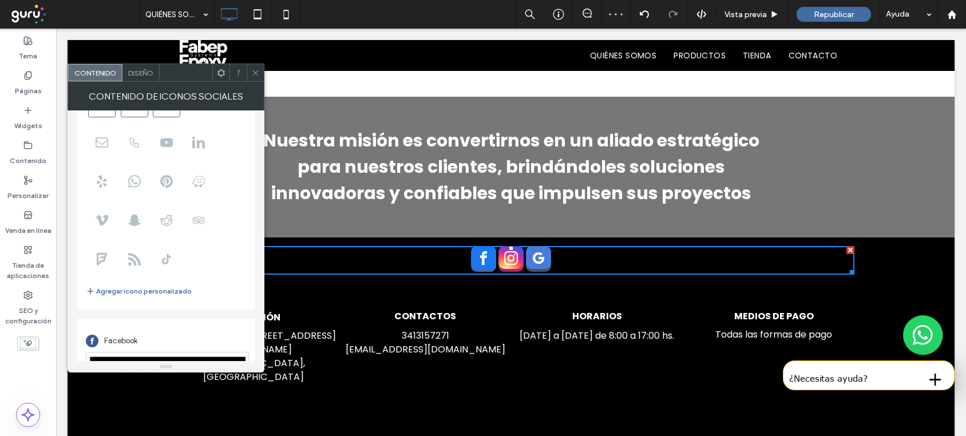
scroll to position [201, 0]
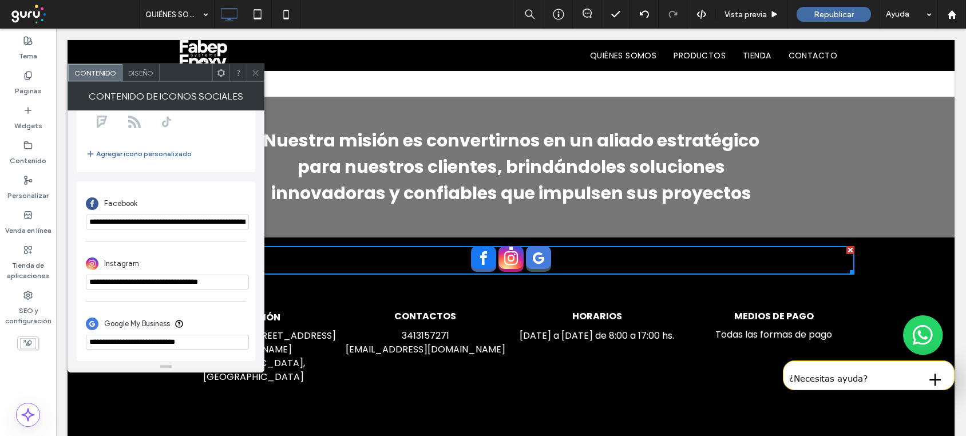
click at [224, 340] on input "**********" at bounding box center [167, 342] width 163 height 15
drag, startPoint x: 224, startPoint y: 340, endPoint x: 68, endPoint y: 347, distance: 156.4
click at [68, 347] on div "**********" at bounding box center [166, 235] width 197 height 251
paste input "**********"
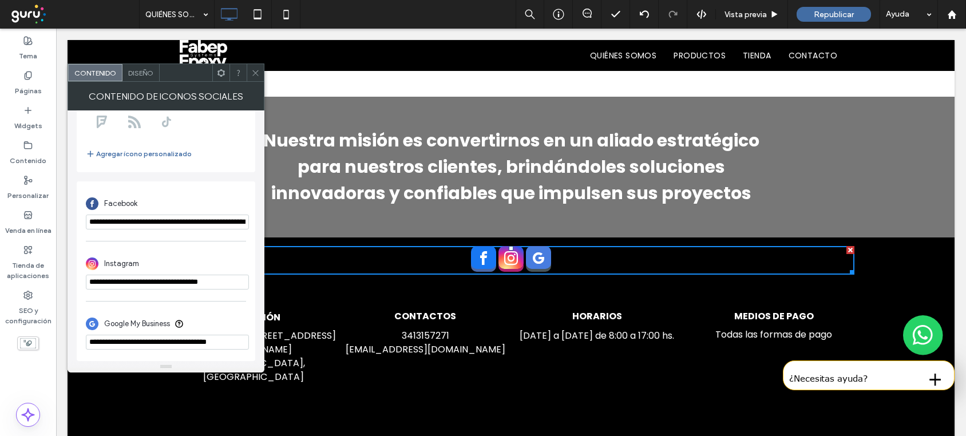
scroll to position [0, 7]
drag, startPoint x: 211, startPoint y: 337, endPoint x: 200, endPoint y: 337, distance: 10.9
click at [200, 337] on input "**********" at bounding box center [167, 342] width 163 height 16
click at [234, 341] on input "**********" at bounding box center [167, 342] width 163 height 16
type input "**********"
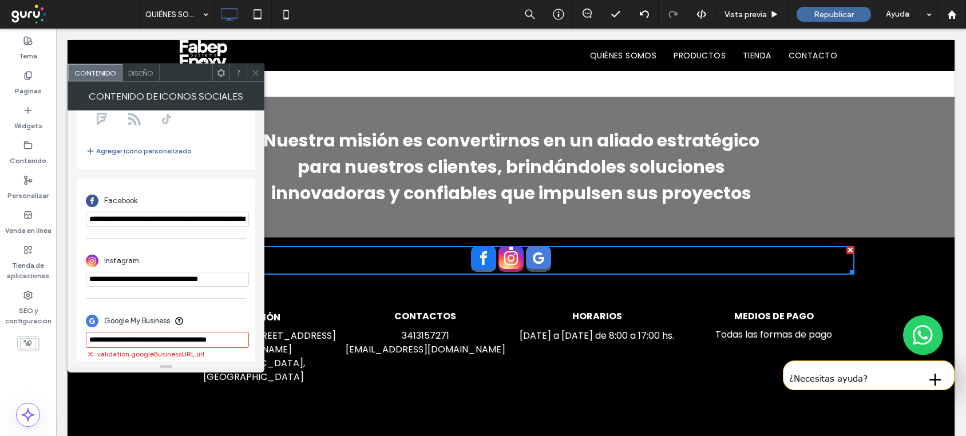
scroll to position [0, 0]
click at [255, 73] on use at bounding box center [255, 73] width 6 height 6
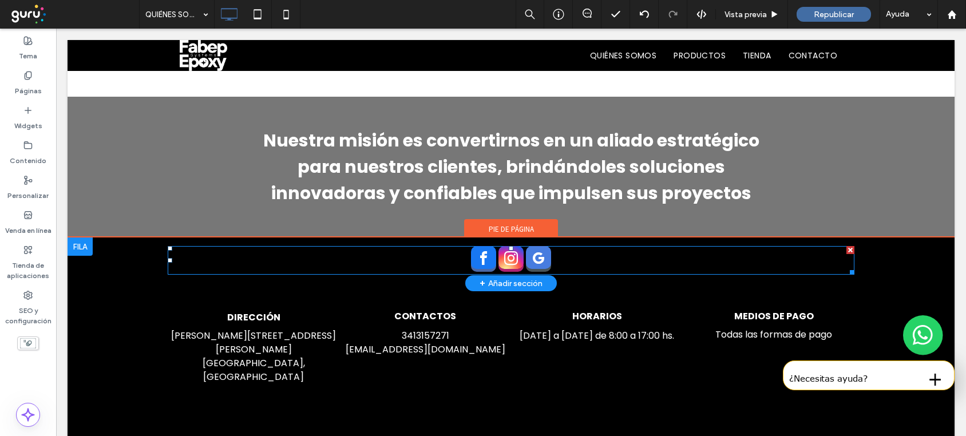
click at [440, 257] on div at bounding box center [511, 260] width 687 height 29
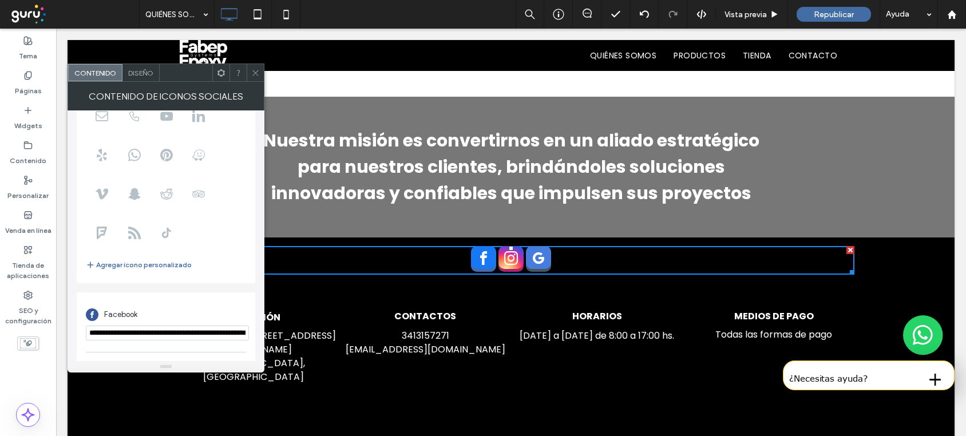
scroll to position [201, 0]
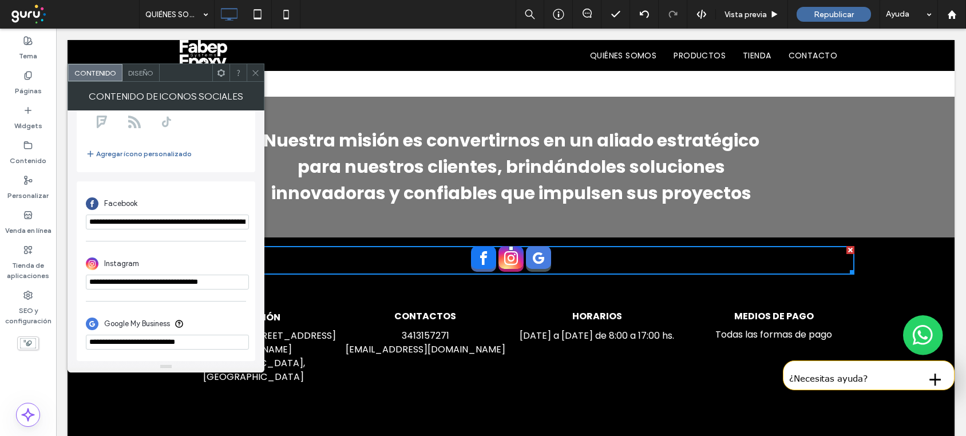
click at [213, 337] on input "**********" at bounding box center [167, 342] width 163 height 15
paste input "**********"
type input "**********"
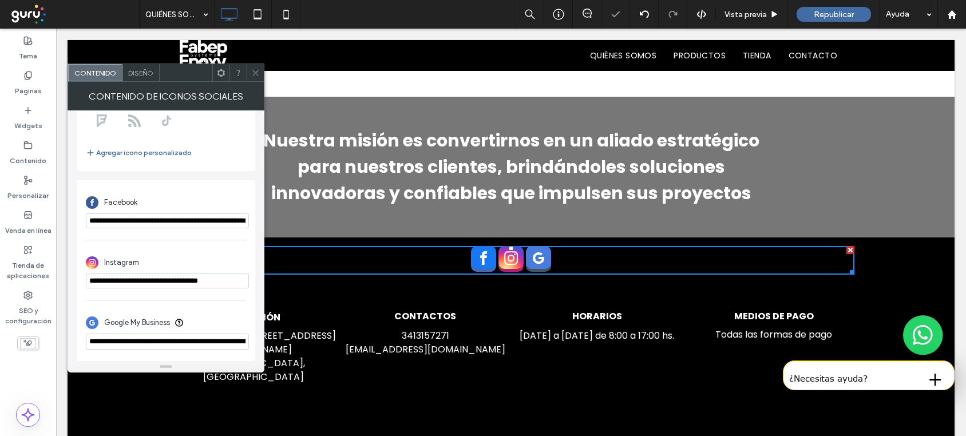
click at [257, 80] on span at bounding box center [255, 72] width 9 height 17
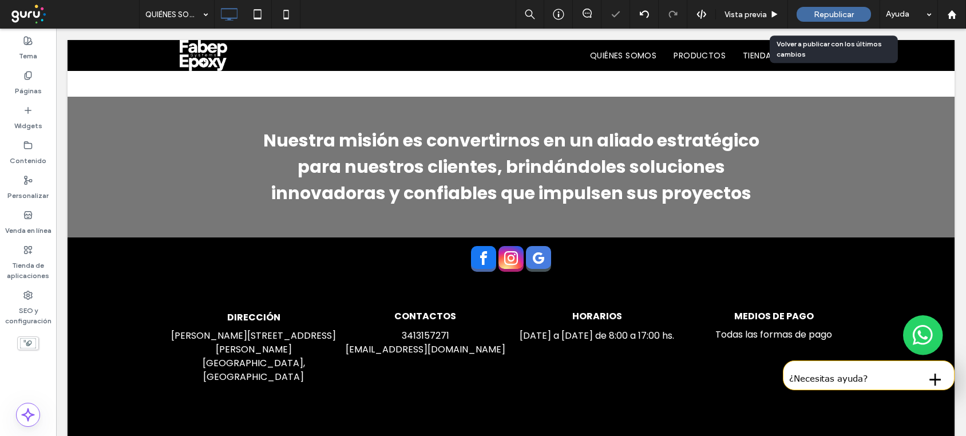
click at [817, 14] on span "Republicar" at bounding box center [834, 15] width 40 height 10
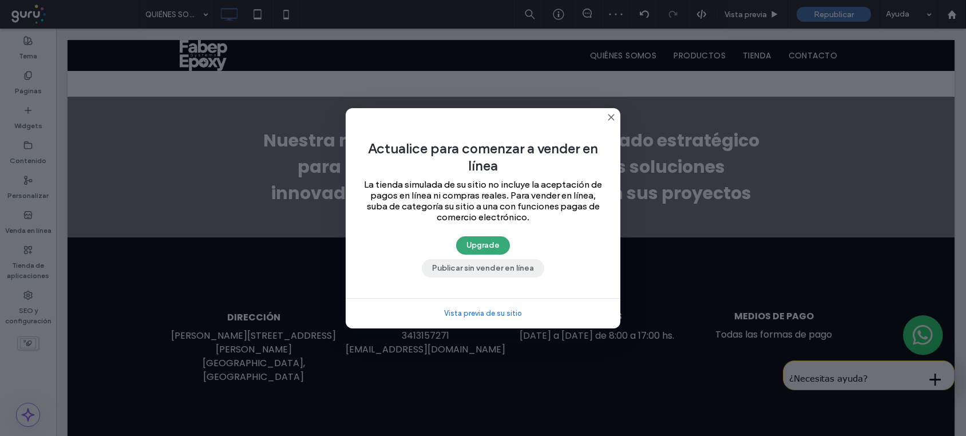
click at [478, 267] on button "Publicar sin vender en línea" at bounding box center [483, 268] width 122 height 18
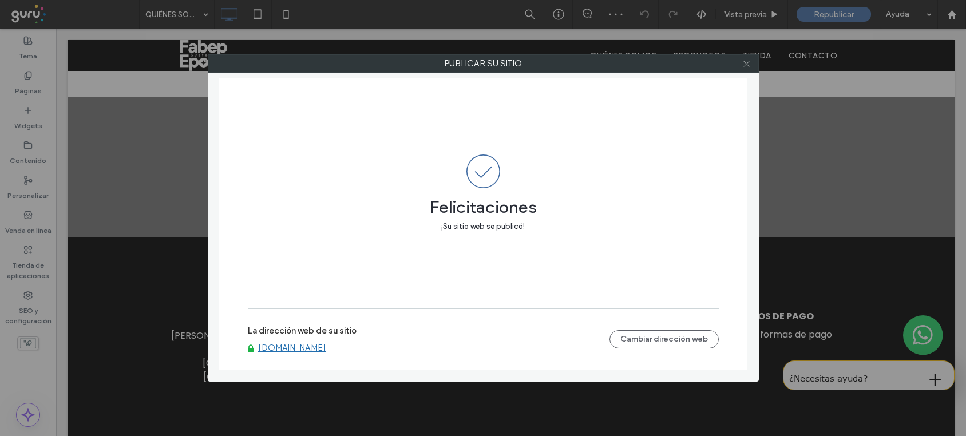
click at [750, 66] on icon at bounding box center [746, 64] width 9 height 9
